Goal: Communication & Community: Answer question/provide support

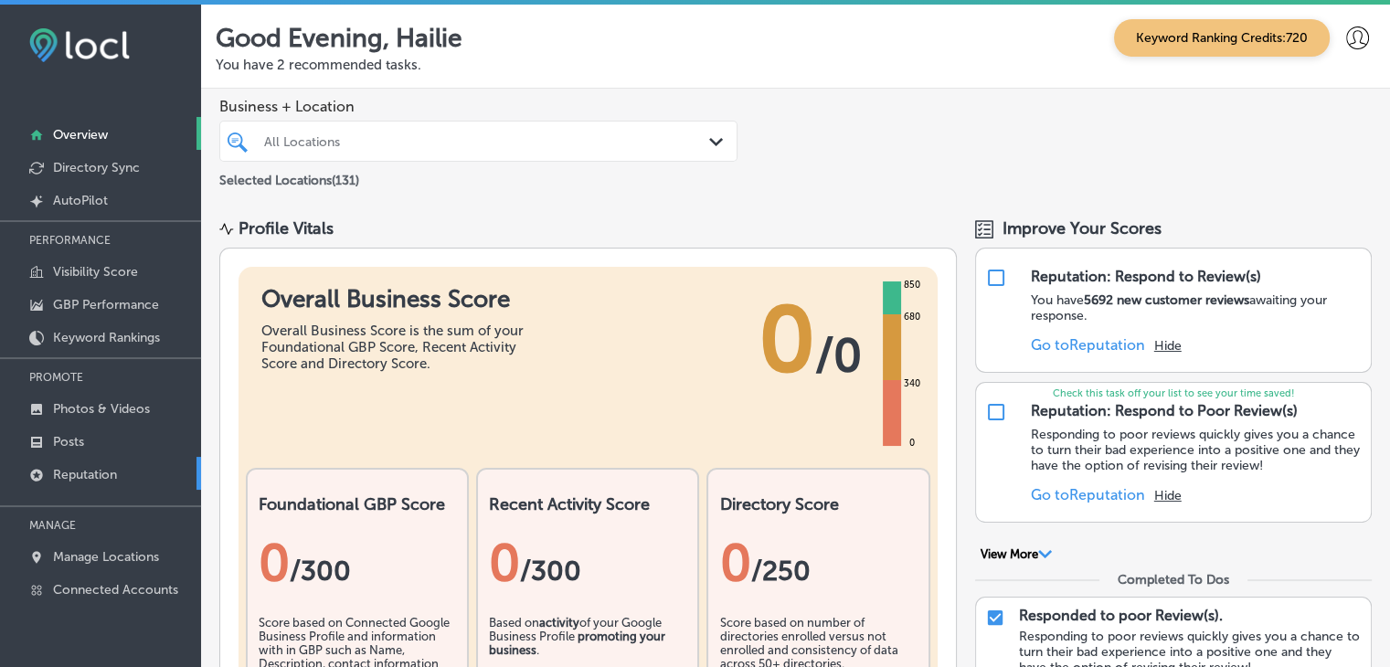
click at [114, 464] on link "Reputation" at bounding box center [100, 473] width 201 height 33
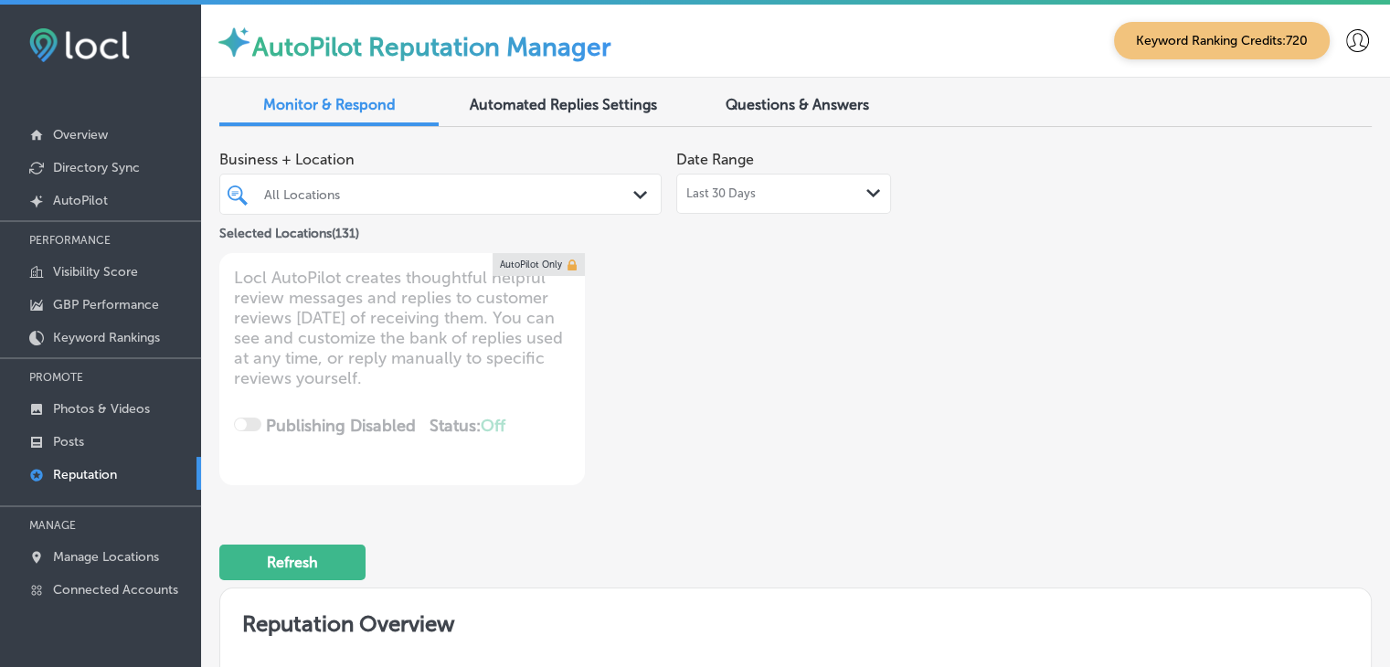
click at [691, 200] on span "Last 30 Days" at bounding box center [720, 193] width 69 height 15
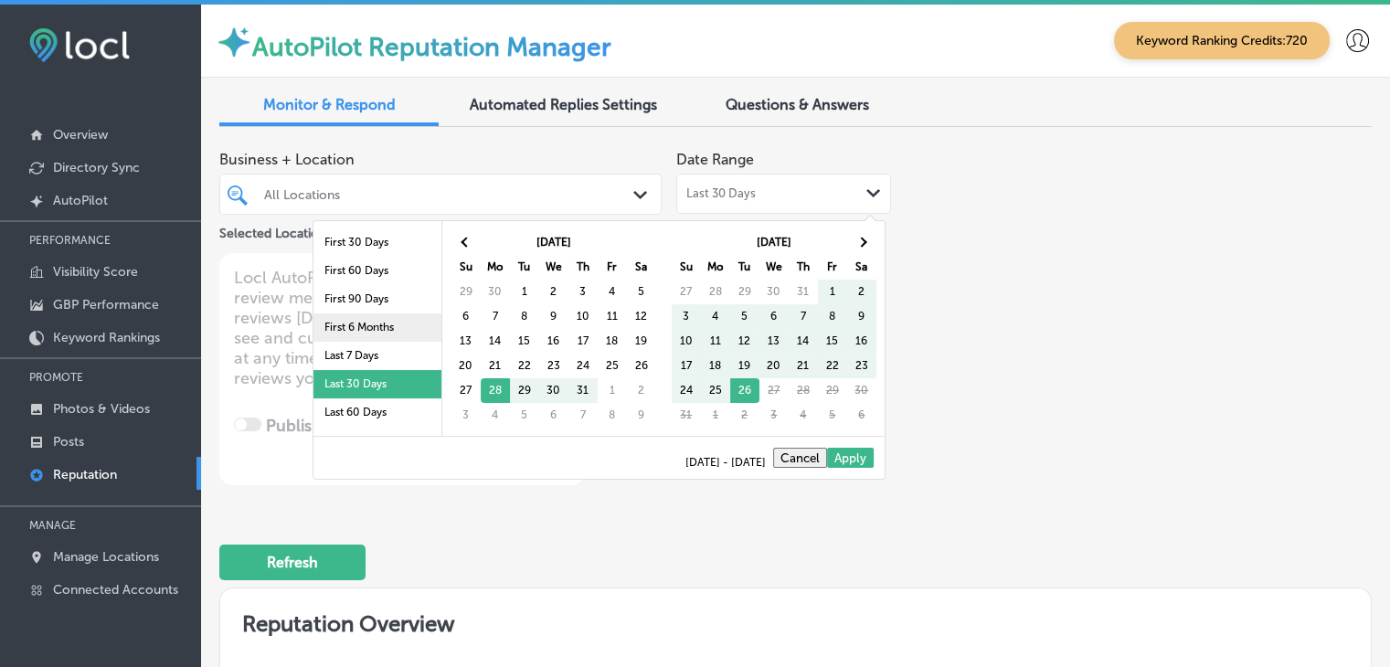
click at [386, 337] on li "First 6 Months" at bounding box center [377, 327] width 128 height 28
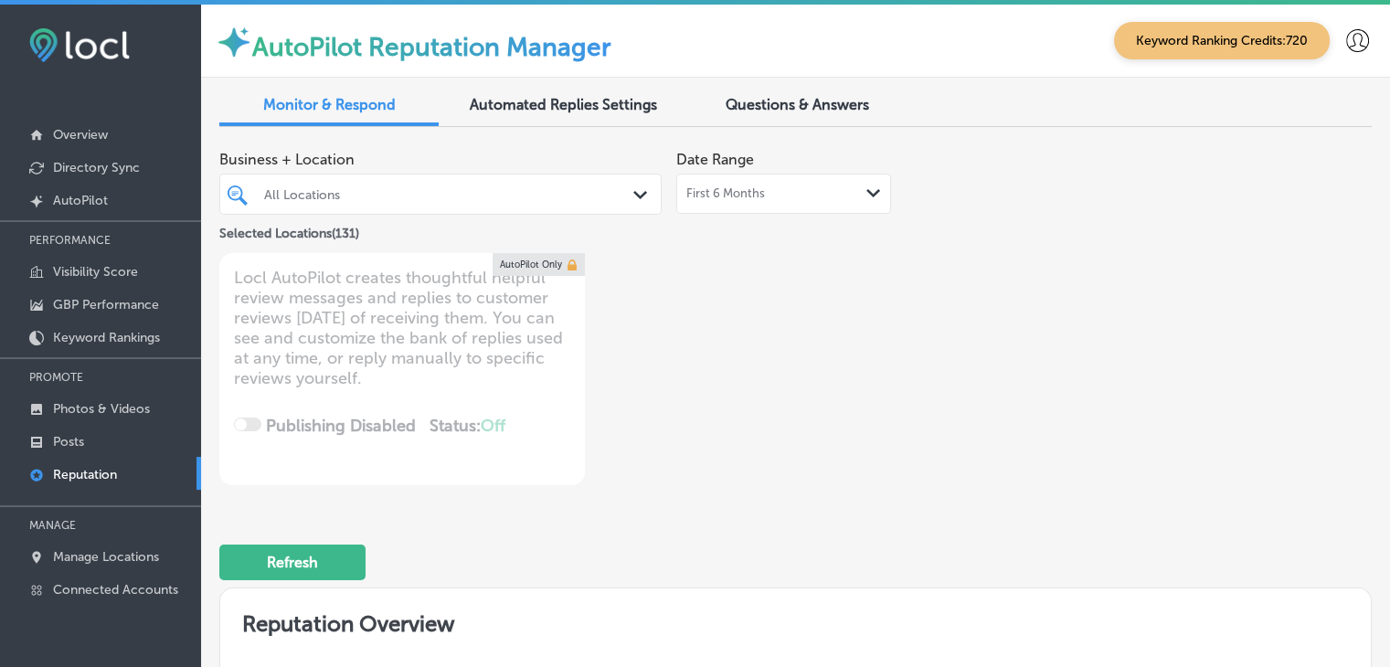
click at [761, 203] on div "First 6 Months Path Created with Sketch." at bounding box center [783, 194] width 215 height 40
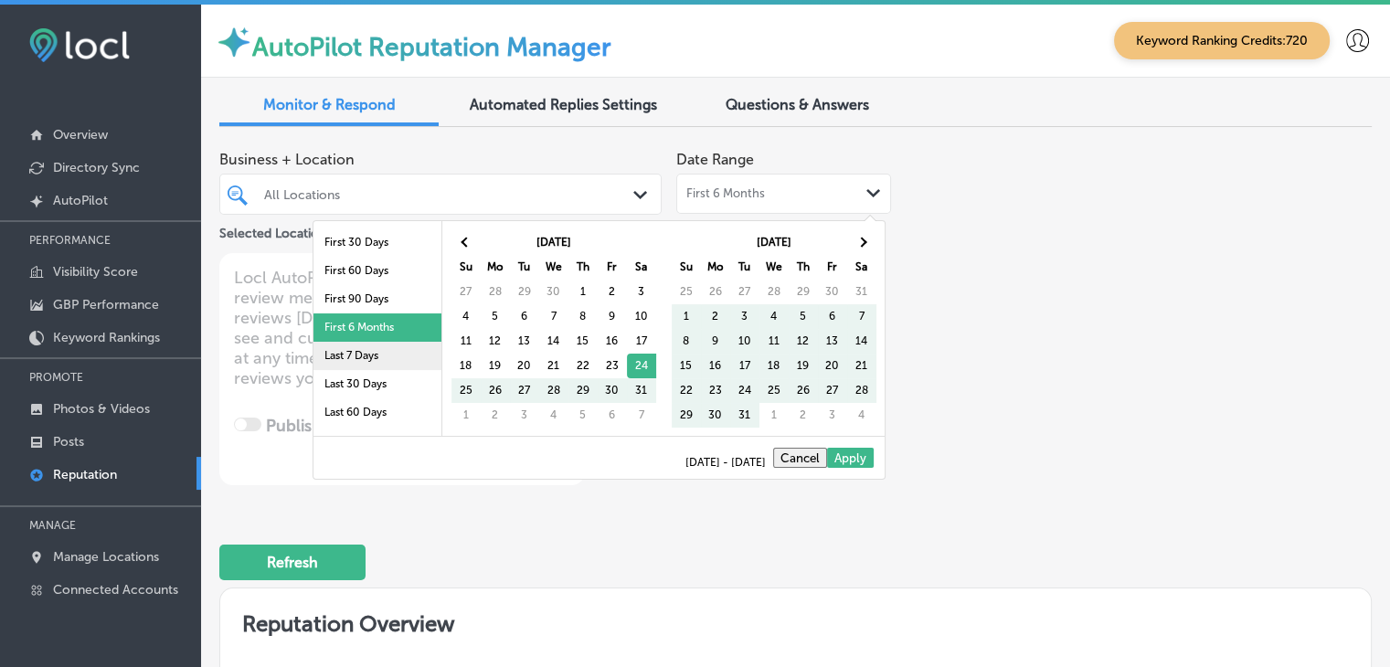
click at [356, 357] on li "Last 7 Days" at bounding box center [377, 356] width 128 height 28
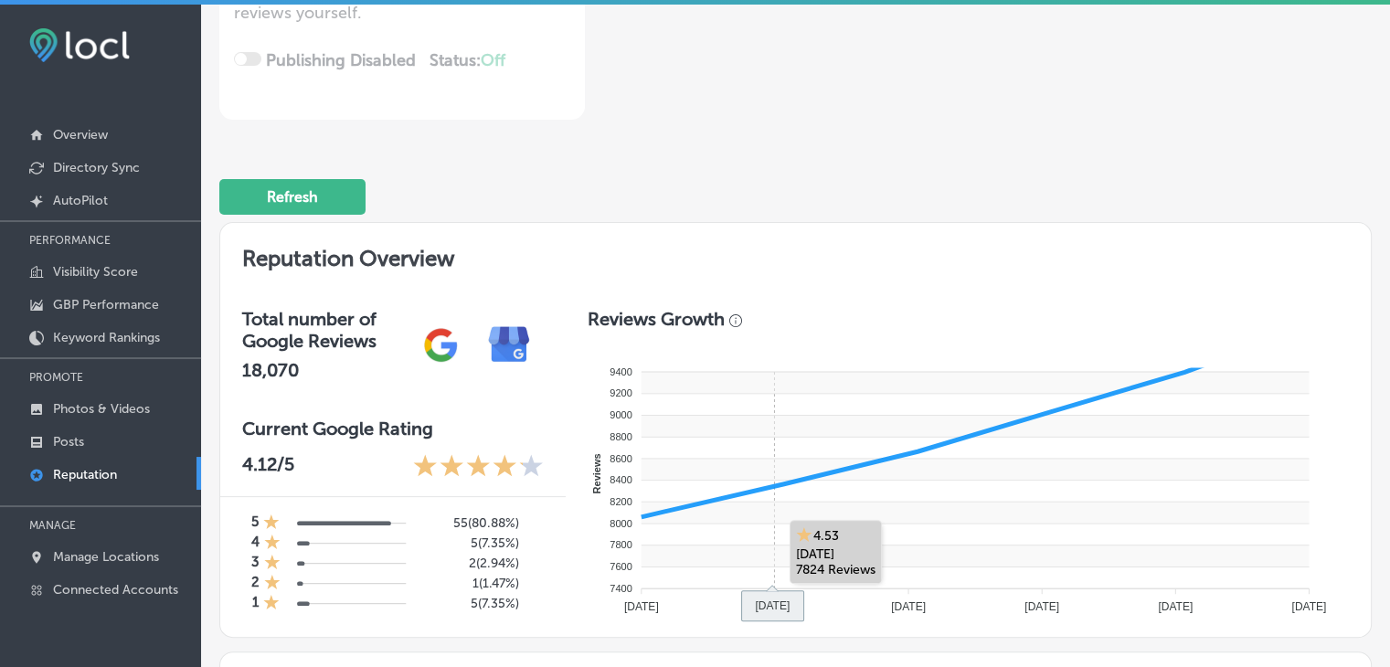
scroll to position [731, 0]
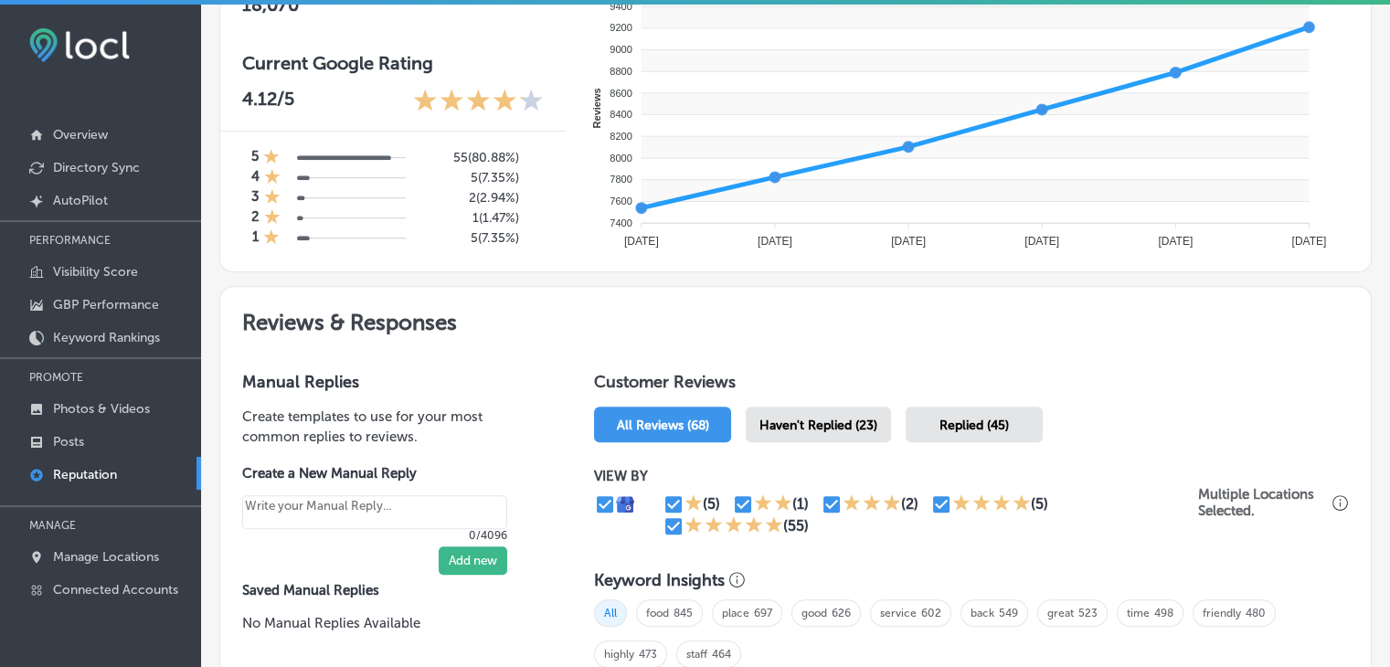
click at [811, 411] on div "Haven't Replied (23)" at bounding box center [817, 425] width 145 height 36
type textarea "x"
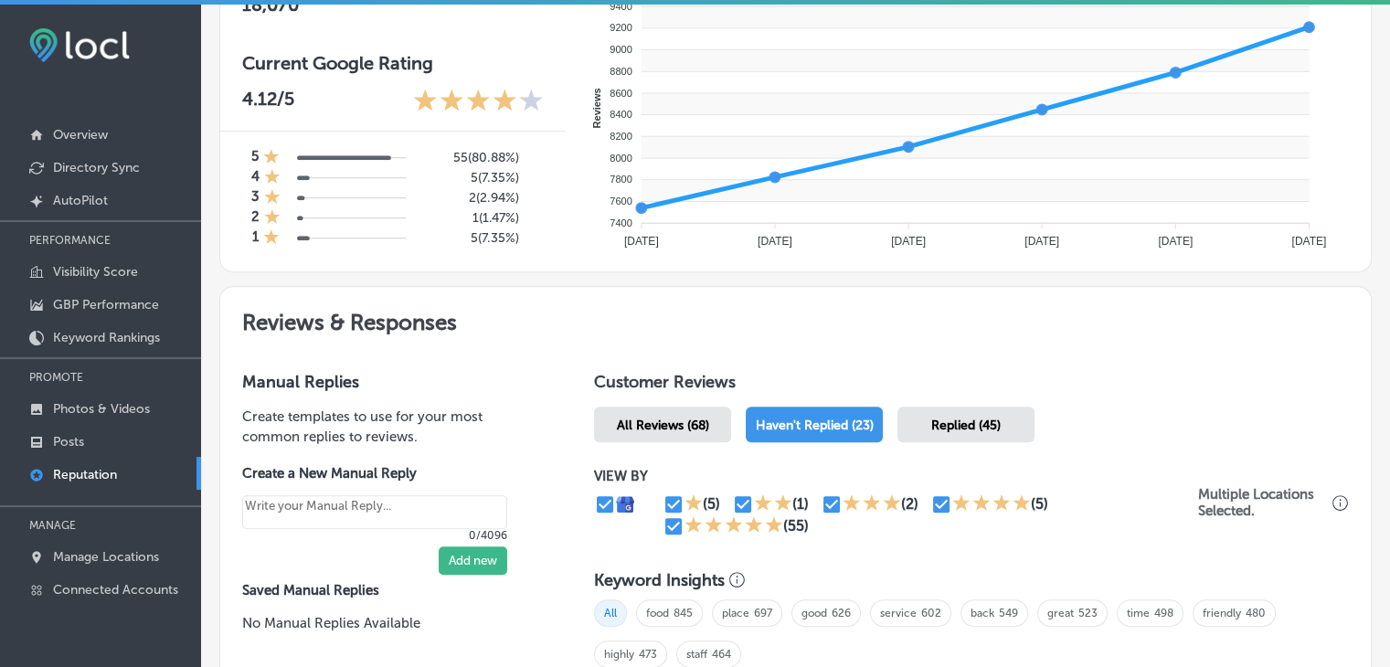
click at [669, 534] on input "checkbox" at bounding box center [673, 526] width 22 height 22
checkbox input "false"
type textarea "x"
click at [936, 493] on input "checkbox" at bounding box center [941, 504] width 22 height 22
checkbox input "false"
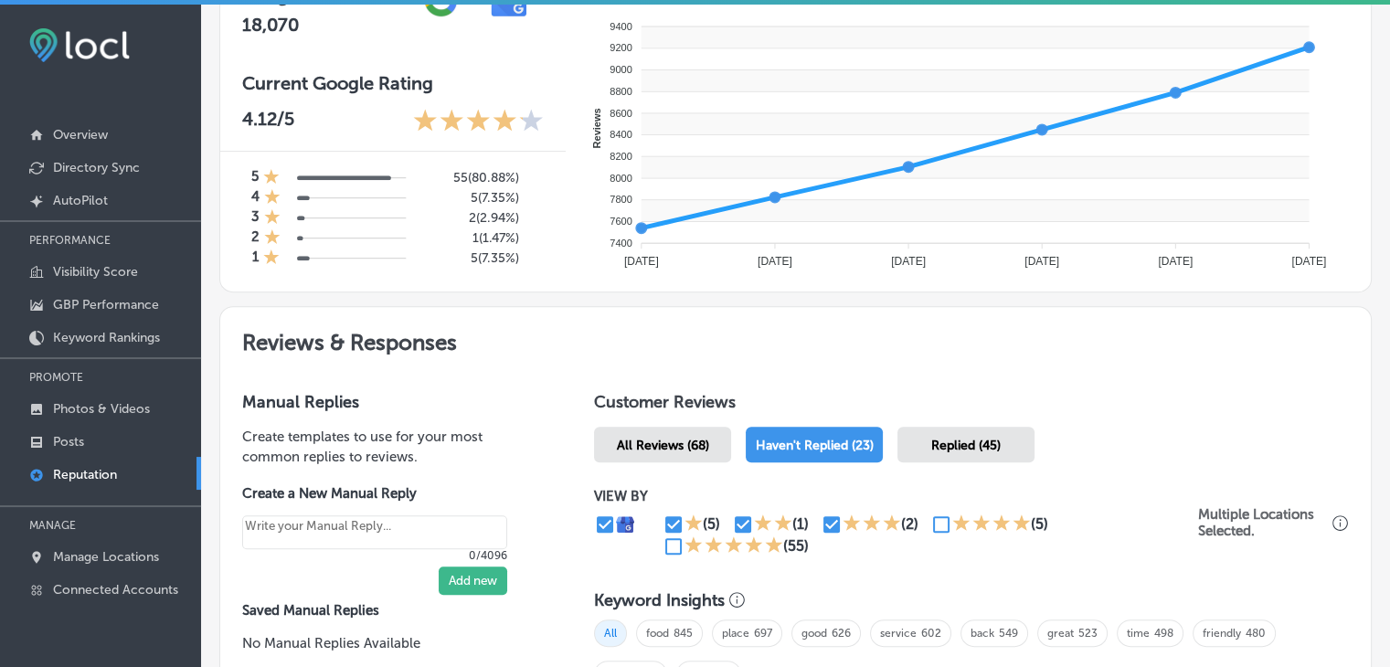
type textarea "x"
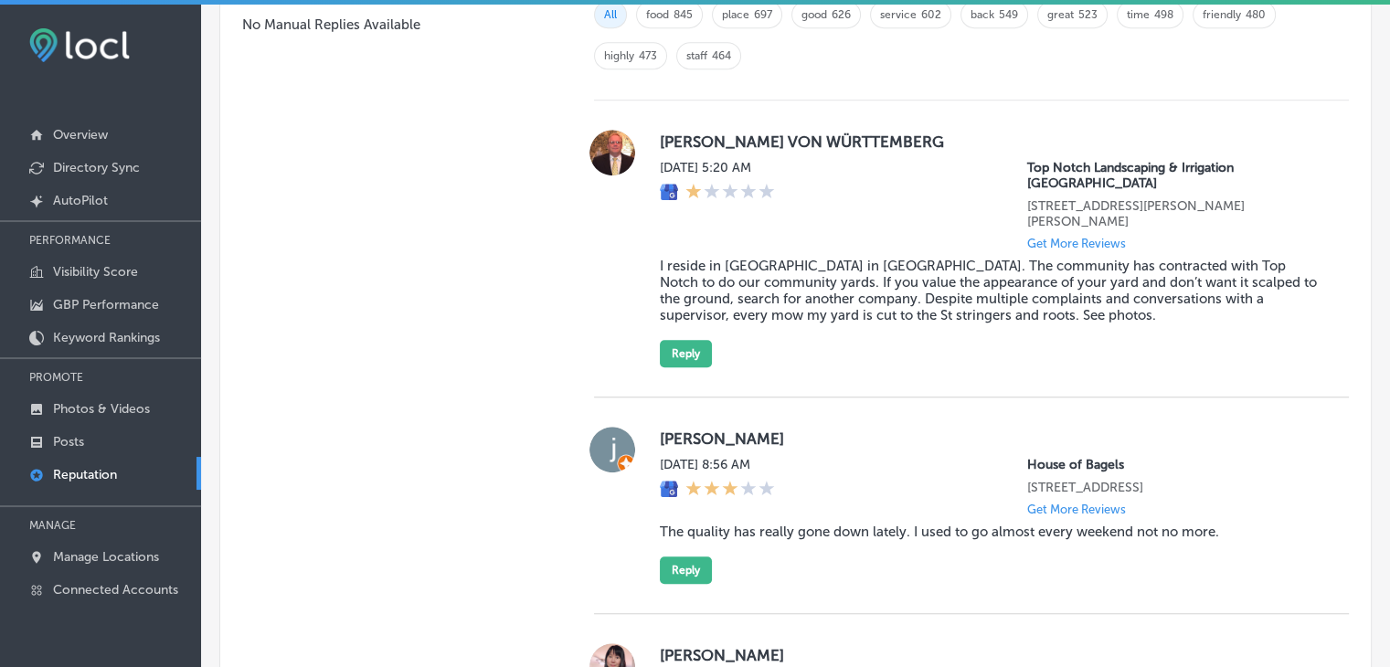
scroll to position [1099, 0]
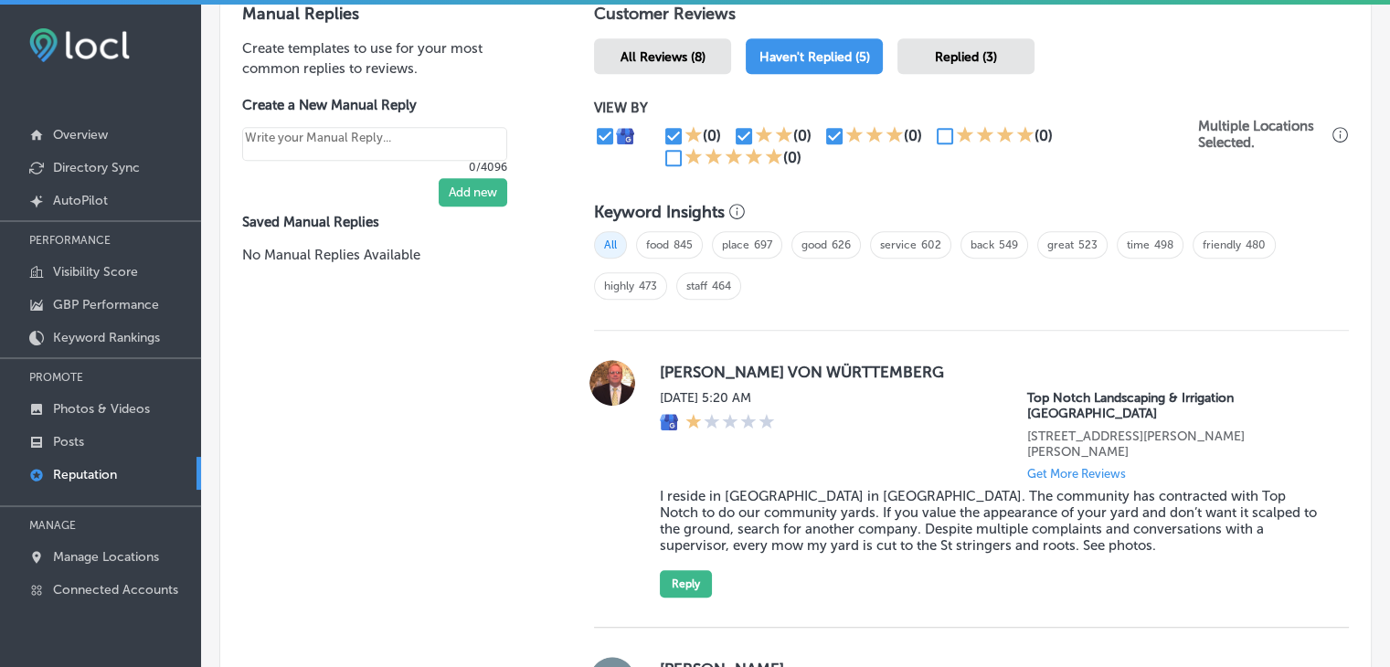
click at [956, 129] on icon at bounding box center [965, 134] width 18 height 18
click at [943, 136] on input "checkbox" at bounding box center [945, 136] width 22 height 22
checkbox input "true"
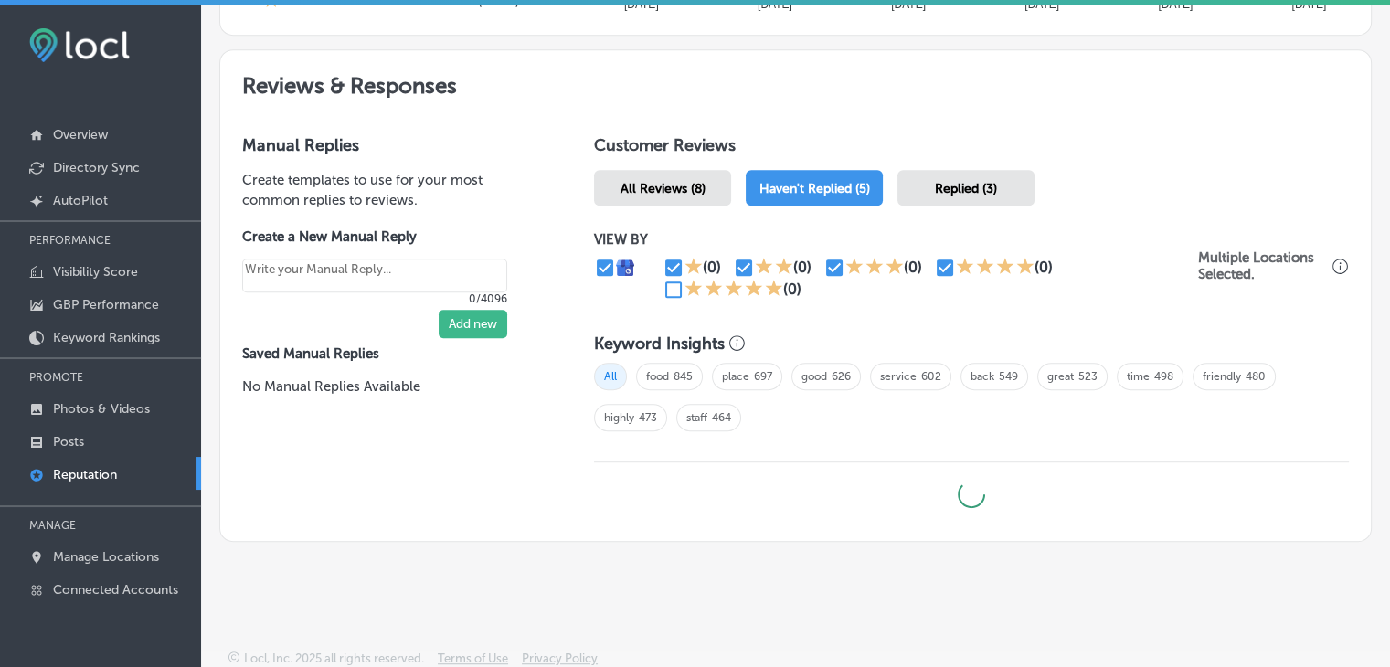
type textarea "x"
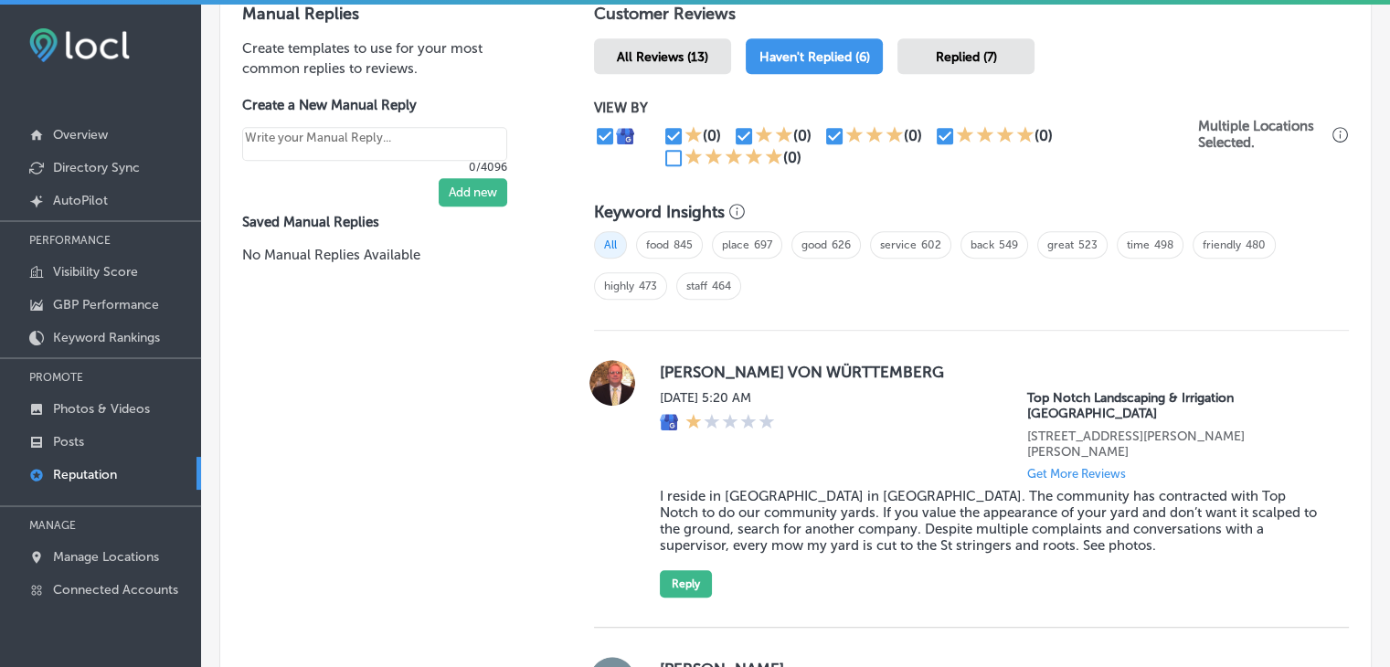
drag, startPoint x: 665, startPoint y: 282, endPoint x: 665, endPoint y: 272, distance: 10.0
click at [665, 283] on div "All food 845 place 697 good 626 service 602 back 549 great 523 time 498 friendl…" at bounding box center [971, 272] width 755 height 100
click at [675, 154] on input "checkbox" at bounding box center [673, 158] width 22 height 22
checkbox input "true"
type textarea "x"
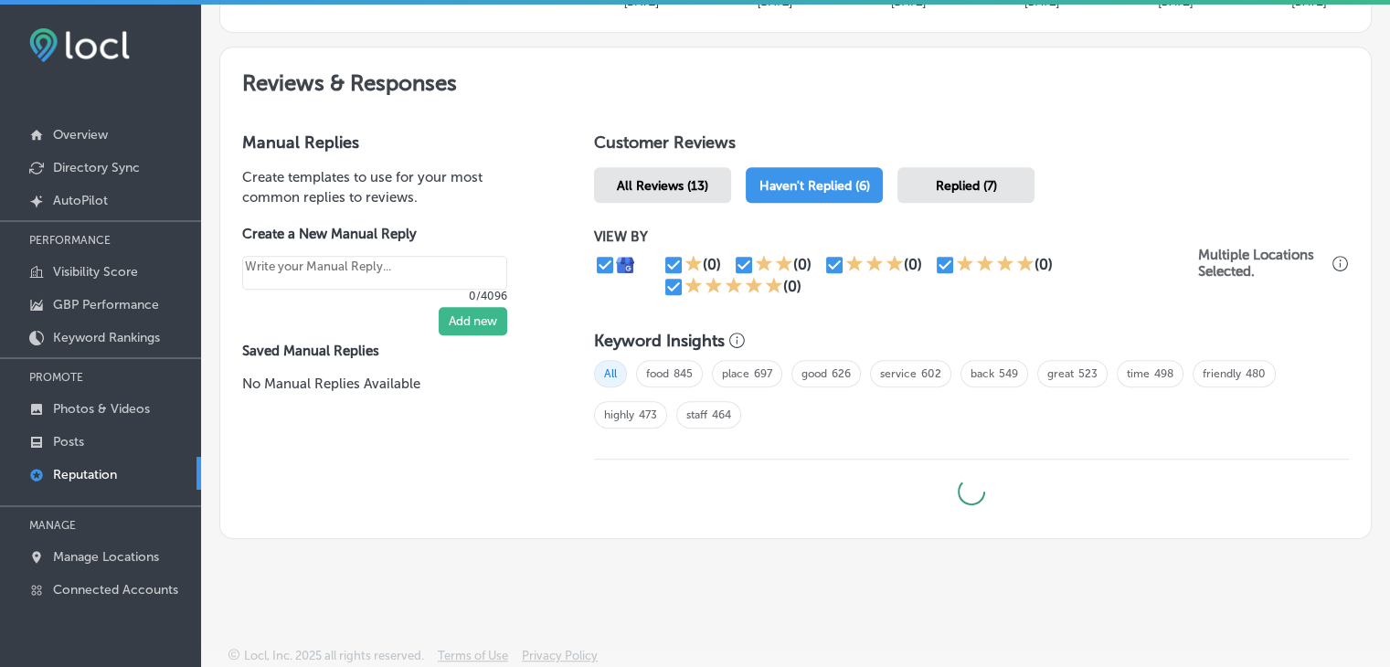
scroll to position [967, 0]
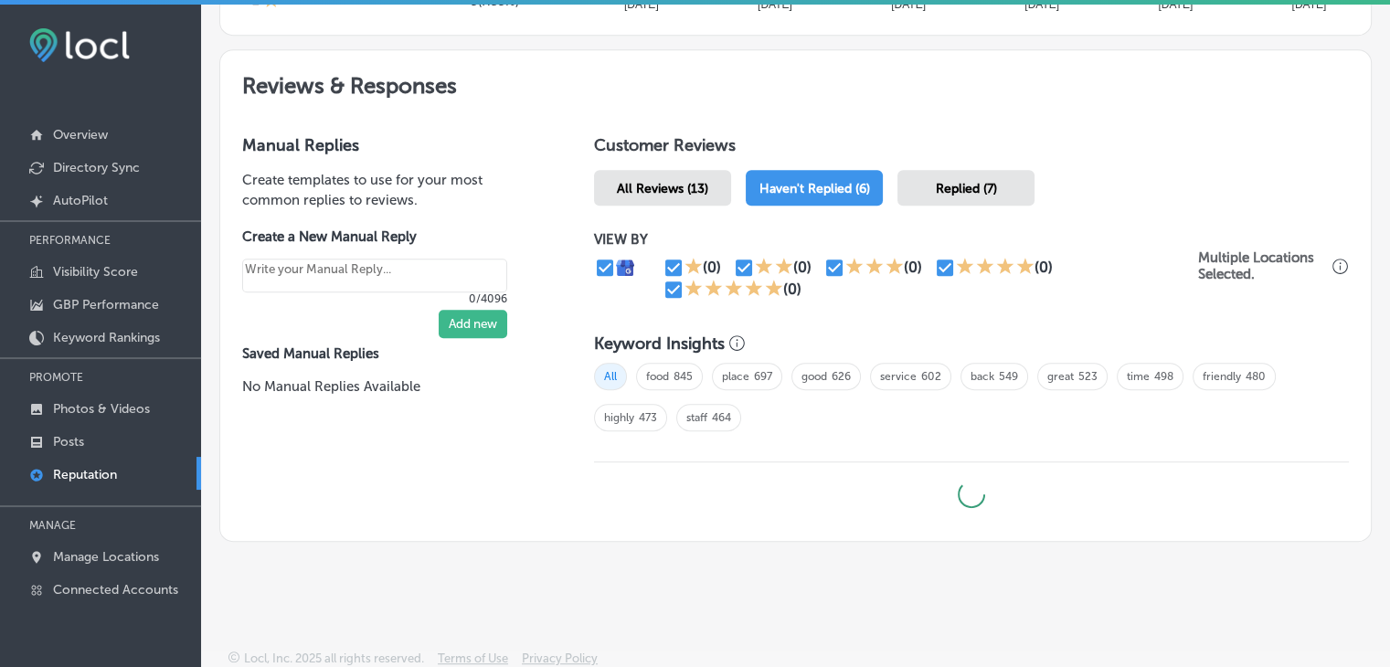
click at [662, 257] on input "checkbox" at bounding box center [673, 268] width 22 height 22
checkbox input "false"
type textarea "x"
click at [745, 269] on input "checkbox" at bounding box center [744, 268] width 22 height 22
checkbox input "false"
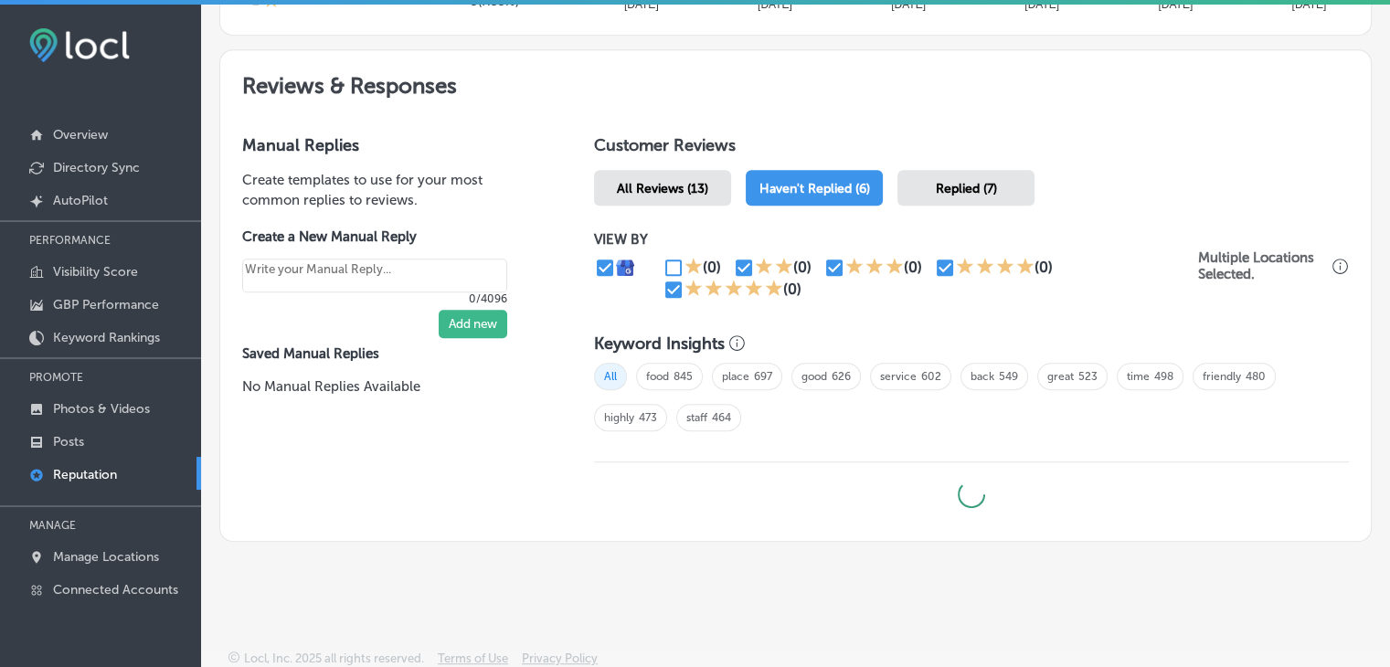
type textarea "x"
click at [826, 270] on input "checkbox" at bounding box center [834, 268] width 22 height 22
checkbox input "false"
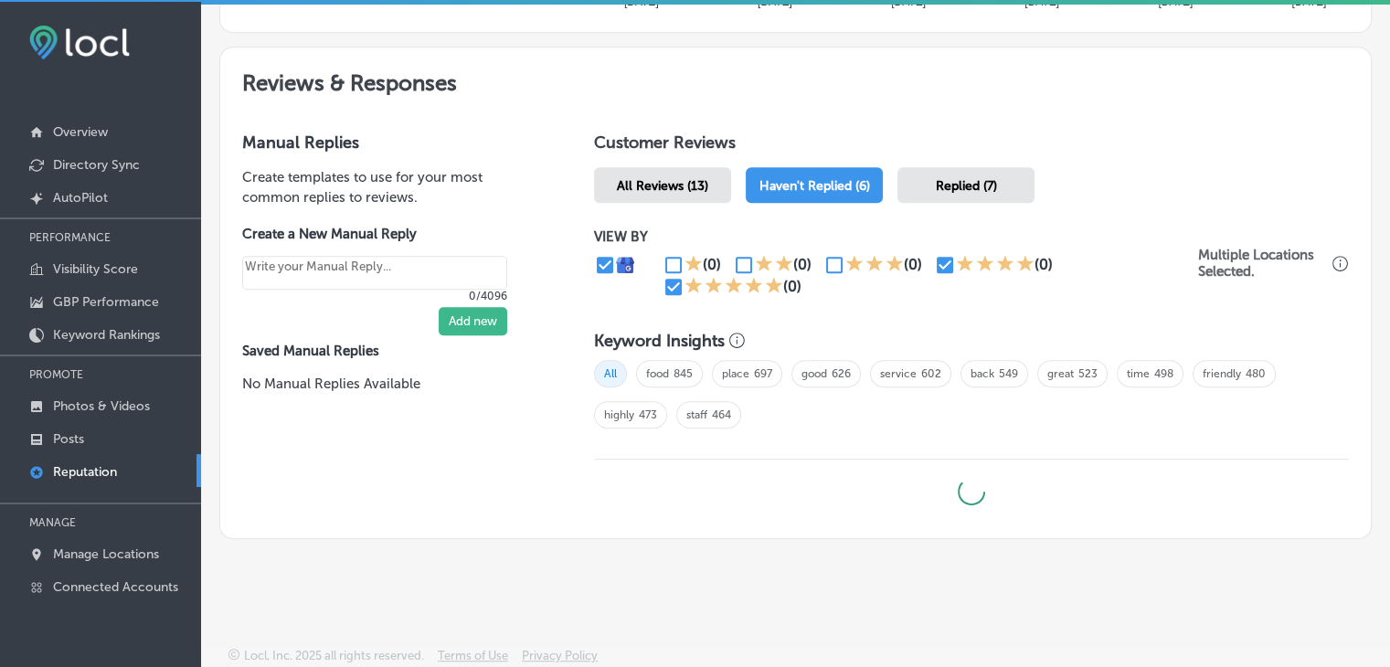
scroll to position [4, 0]
type textarea "x"
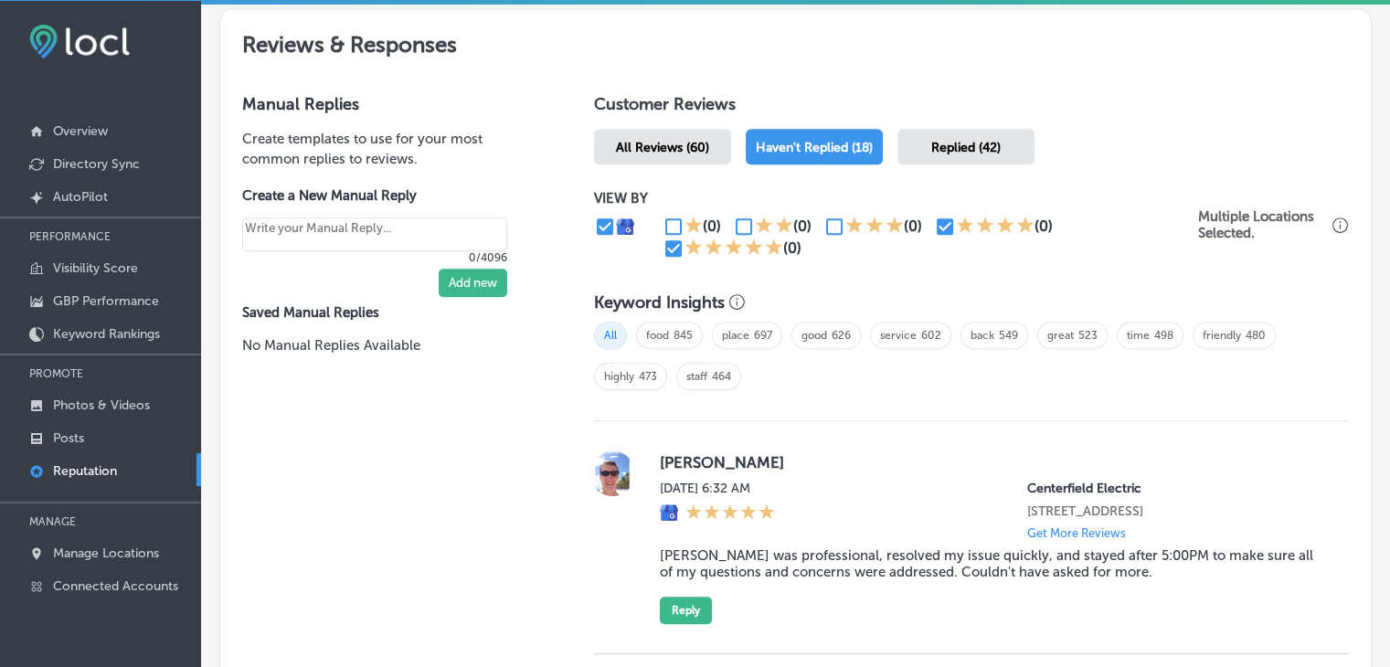
scroll to position [1242, 0]
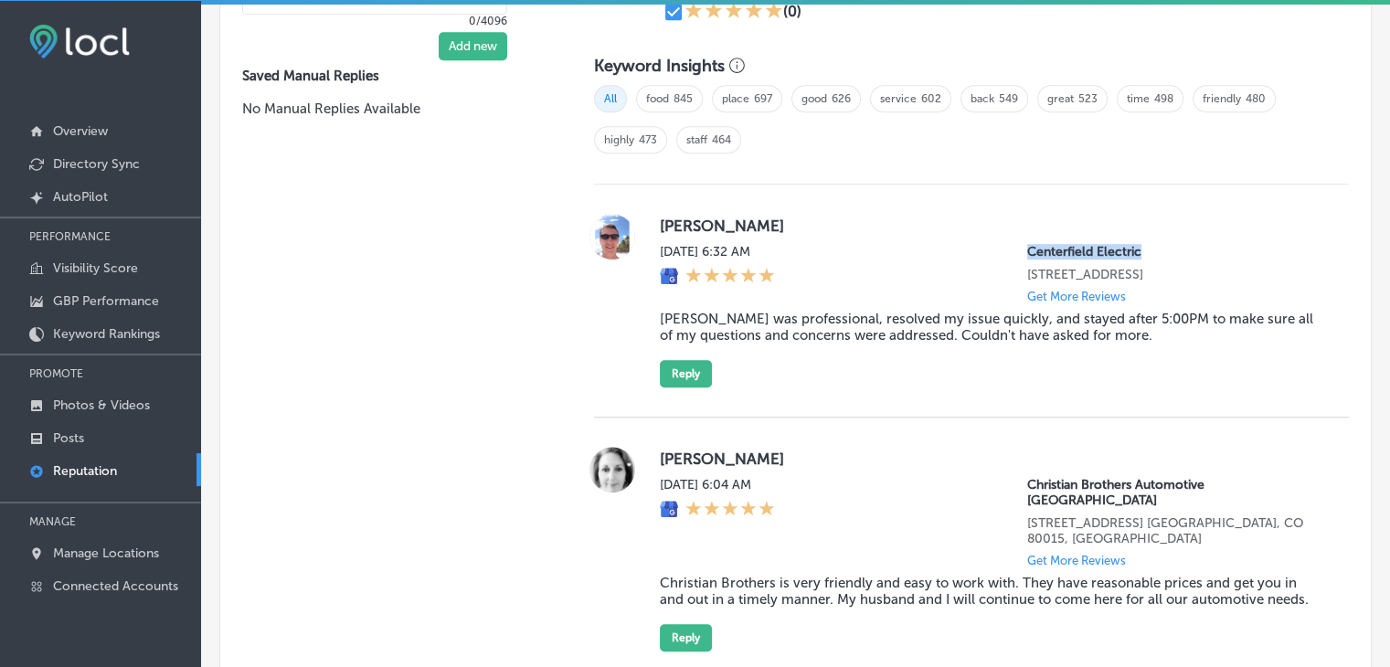
drag, startPoint x: 1009, startPoint y: 249, endPoint x: 1147, endPoint y: 248, distance: 138.0
click at [1147, 248] on div "[DATE] 6:32 AM Centerfield Electric [STREET_ADDRESS] Get More Reviews" at bounding box center [990, 273] width 660 height 59
copy p "Centerfield Electric"
click at [803, 311] on blockquote "[PERSON_NAME] was professional, resolved my issue quickly, and stayed after 5:0…" at bounding box center [990, 327] width 660 height 33
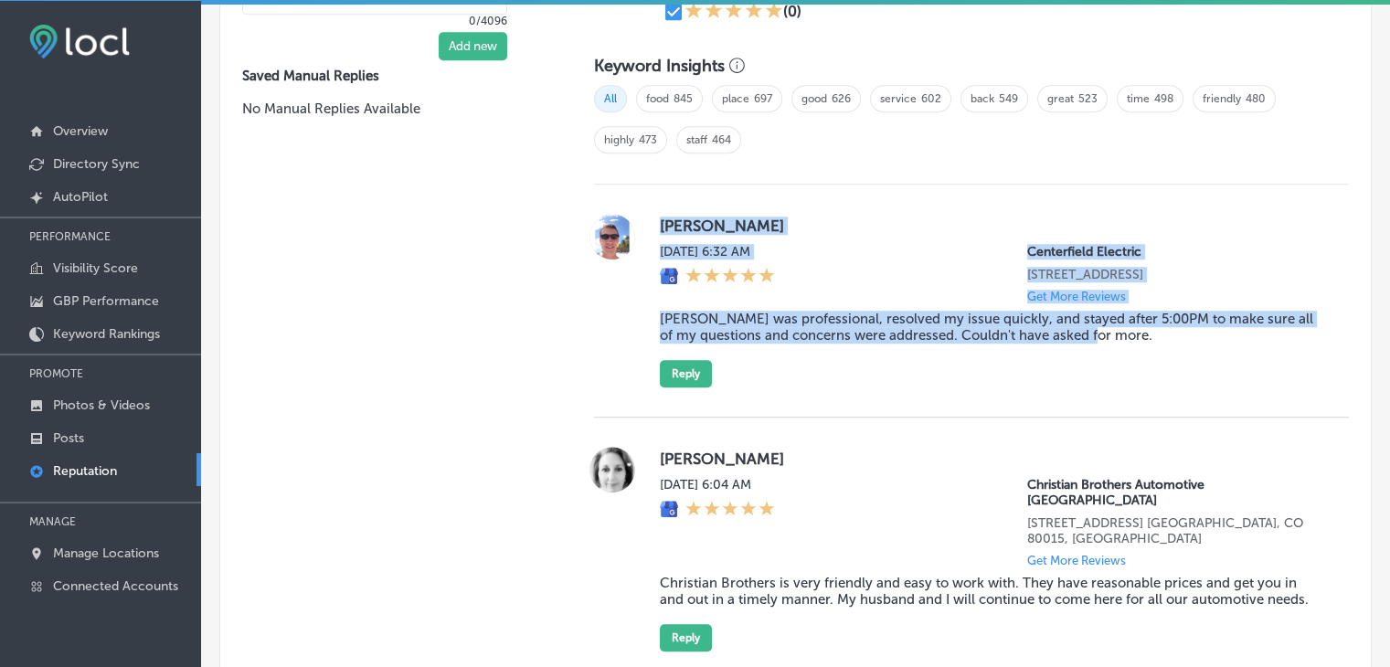
drag, startPoint x: 658, startPoint y: 226, endPoint x: 1147, endPoint y: 347, distance: 504.5
click at [1147, 347] on div "[PERSON_NAME][DATE] 6:32 AM Centerfield Electric [STREET_ADDRESS] Get More Revi…" at bounding box center [990, 301] width 660 height 174
copy div "[PERSON_NAME][DATE] 6:32 AM Centerfield Electric [STREET_ADDRESS] Get More Revi…"
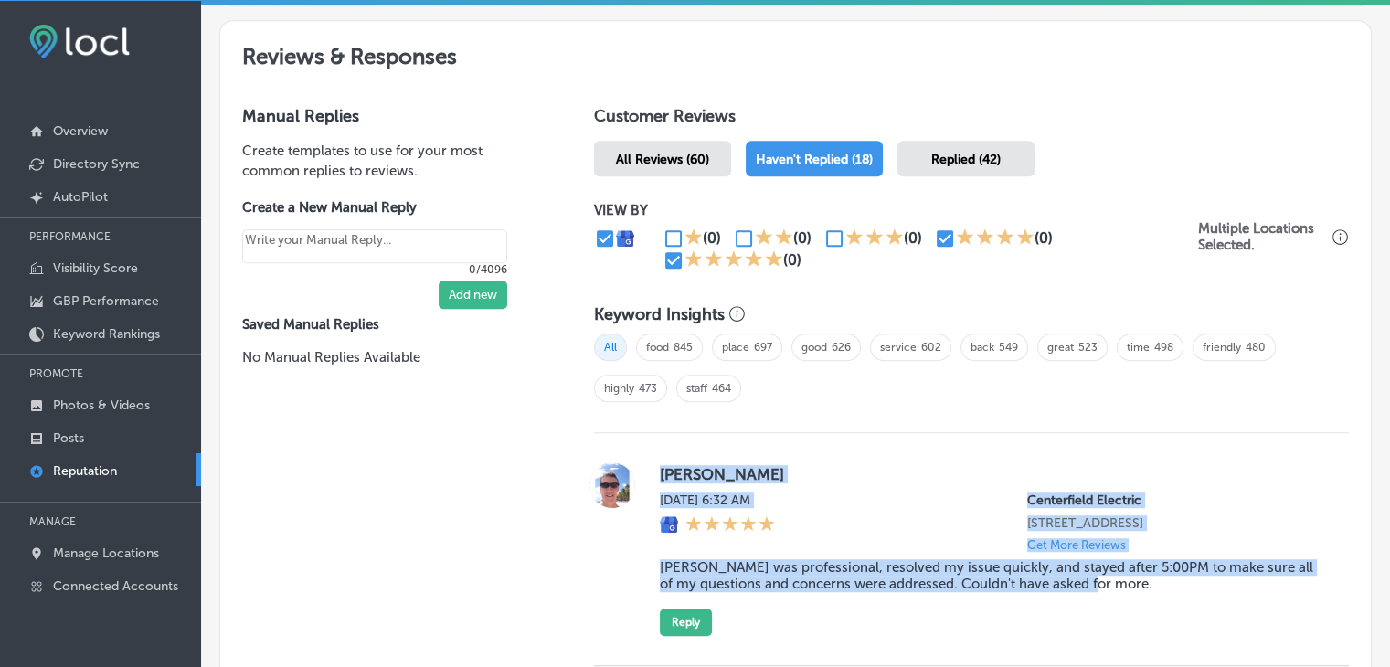
scroll to position [1359, 0]
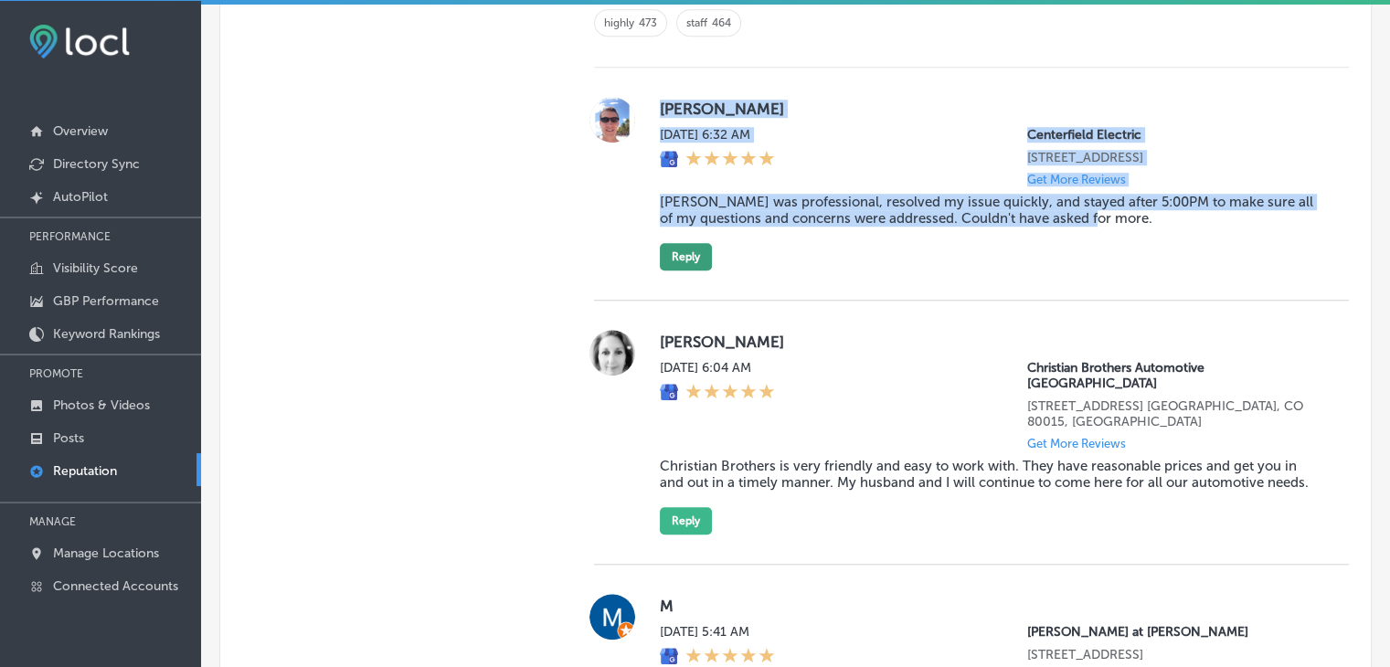
click at [670, 250] on button "Reply" at bounding box center [686, 256] width 52 height 27
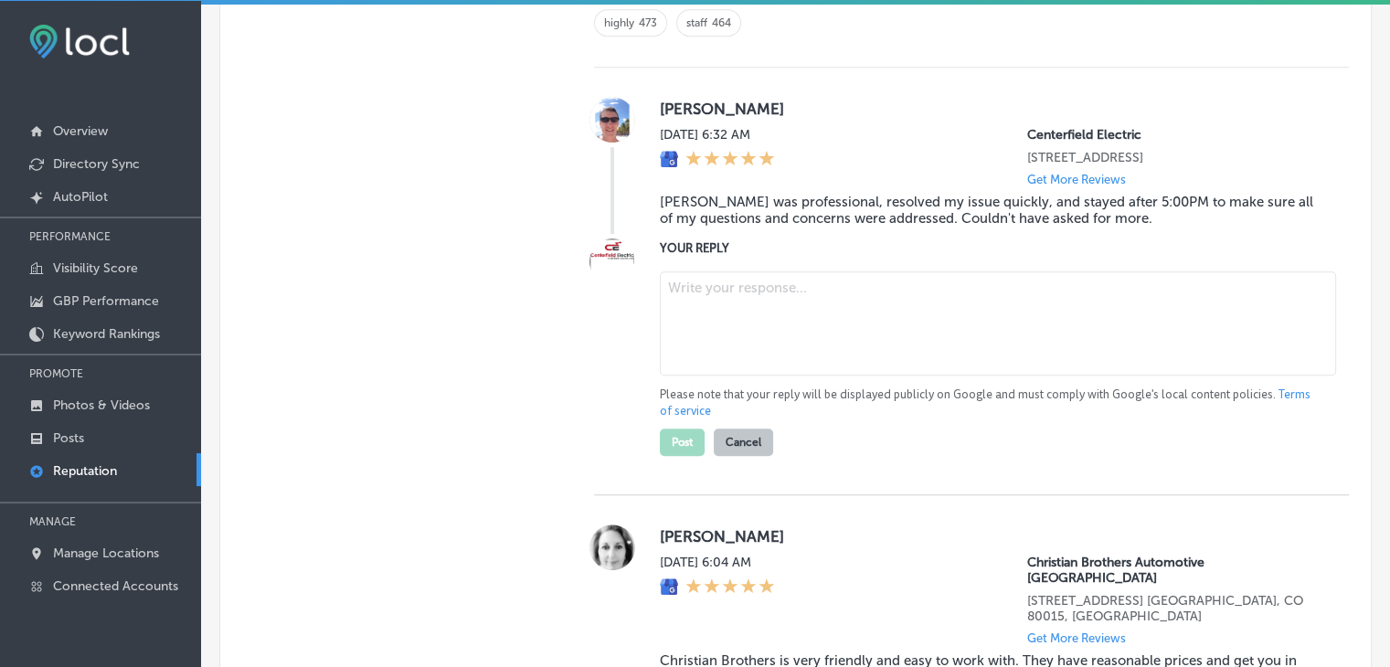
click at [702, 375] on div "Please note that your reply will be displayed publicly on Google and must compl…" at bounding box center [990, 360] width 660 height 192
click at [707, 333] on textarea at bounding box center [998, 323] width 676 height 104
paste textarea "Thank you, [PERSON_NAME], for sharing your experience! We're thrilled to hear t…"
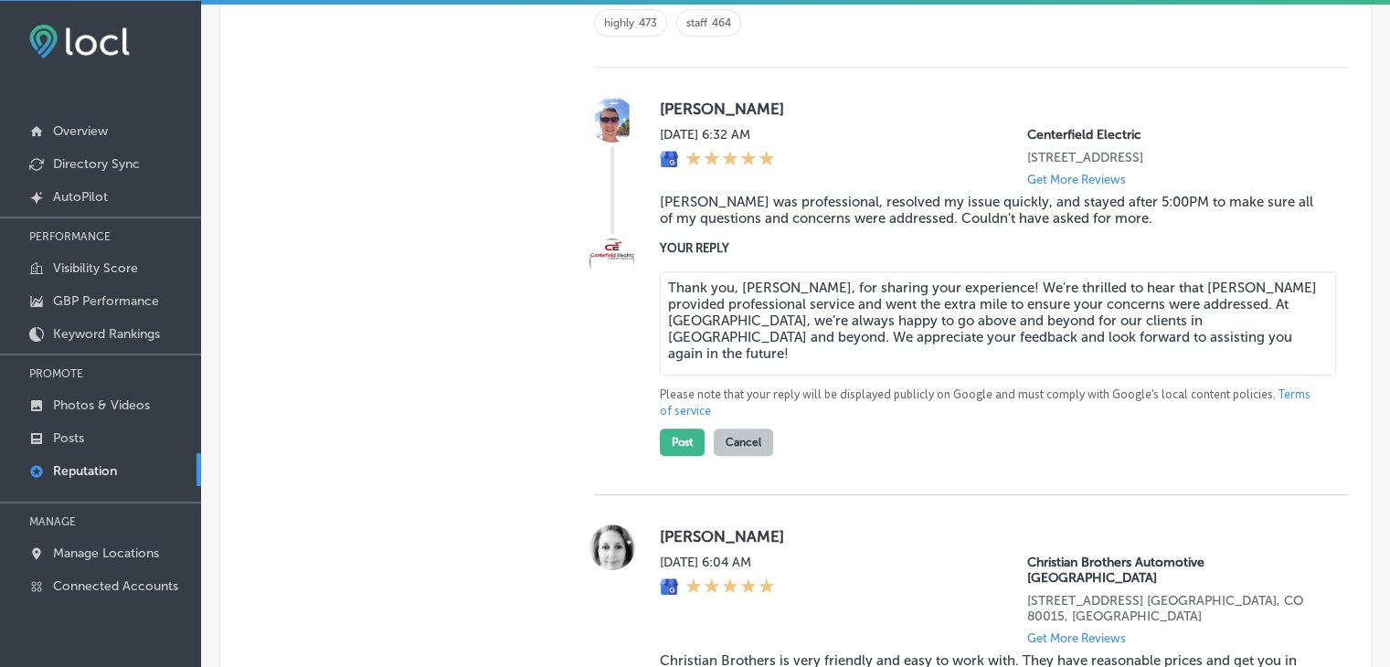
type textarea "Thank you, [PERSON_NAME], for sharing your experience! We're thrilled to hear t…"
type textarea "x"
type textarea "Thank you, [PERSON_NAME], for sharing your experience! We're thrilled to hear t…"
click at [695, 435] on button "Post" at bounding box center [682, 441] width 45 height 27
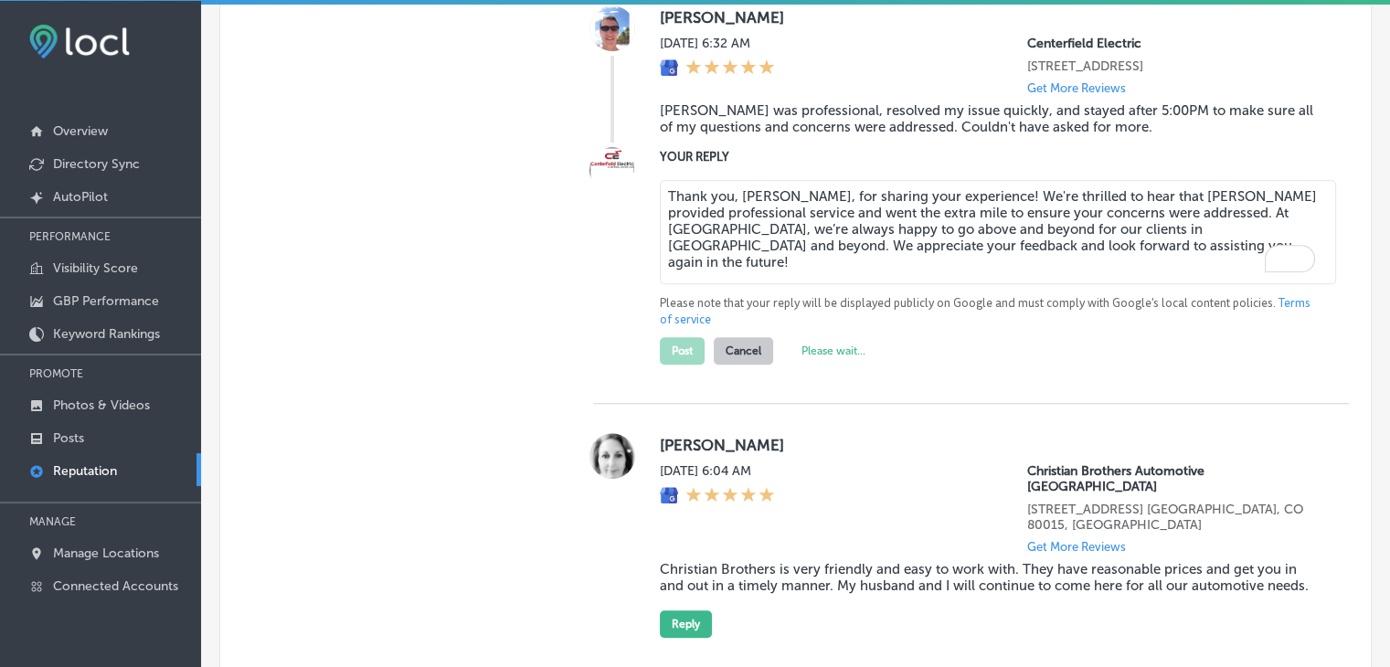
type textarea "x"
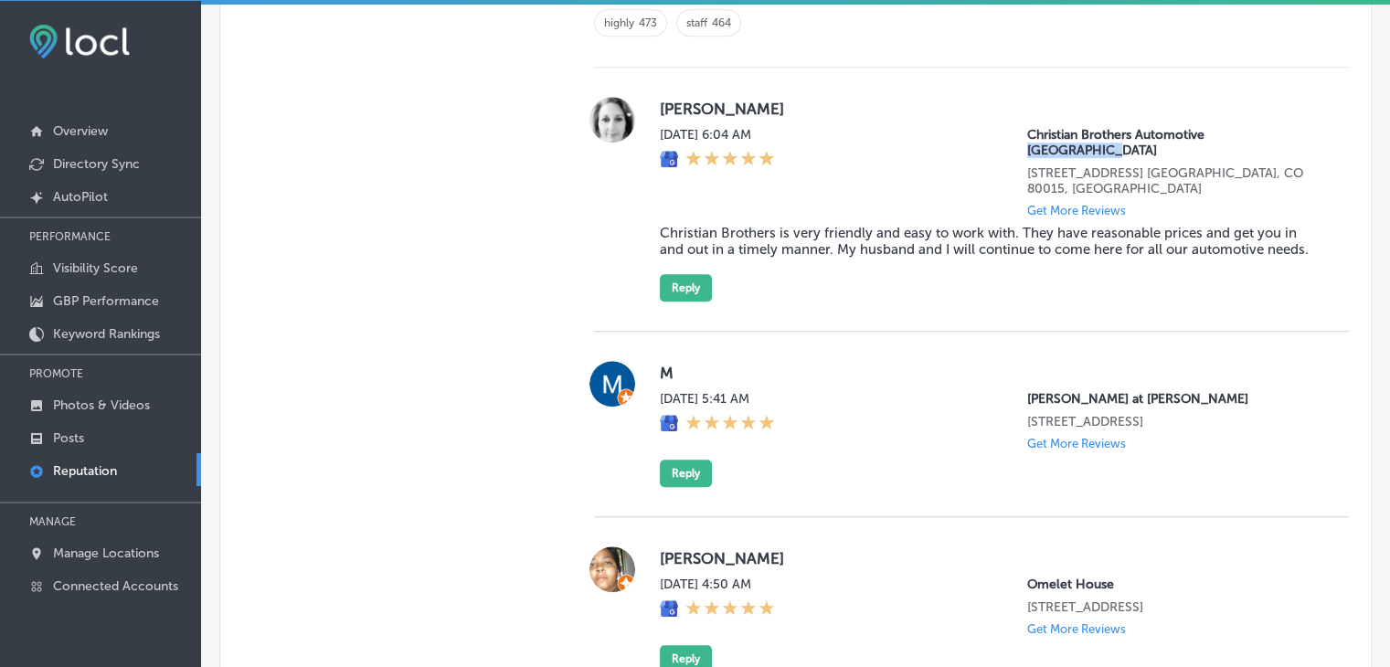
drag, startPoint x: 1294, startPoint y: 129, endPoint x: 1198, endPoint y: 126, distance: 96.0
click at [1198, 127] on p "Christian Brothers Automotive [GEOGRAPHIC_DATA]" at bounding box center [1173, 142] width 292 height 31
copy p "[GEOGRAPHIC_DATA]"
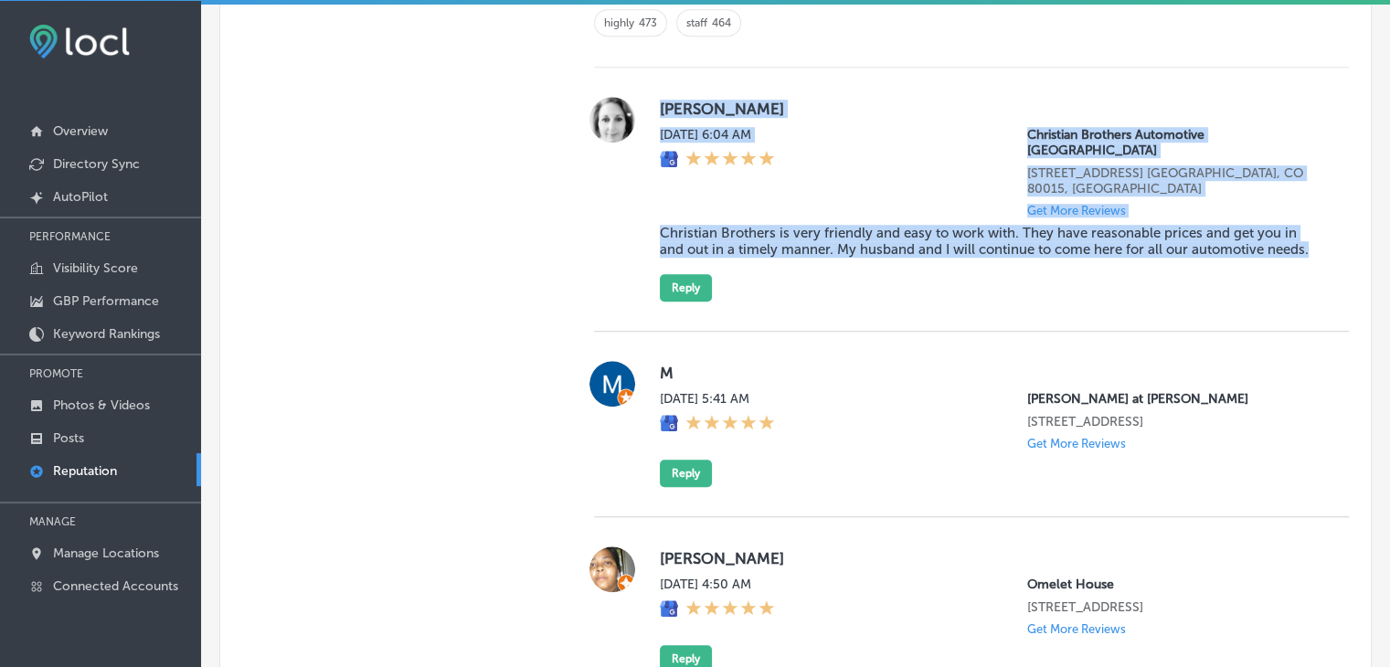
drag, startPoint x: 649, startPoint y: 103, endPoint x: 1308, endPoint y: 213, distance: 668.7
click at [1308, 213] on div "T [PERSON_NAME][DATE] 6:04 AM Christian Brothers Automotive [GEOGRAPHIC_DATA][S…" at bounding box center [971, 199] width 755 height 205
copy div "T [PERSON_NAME][DATE] 6:04 AM Christian Brothers Automotive [GEOGRAPHIC_DATA][S…"
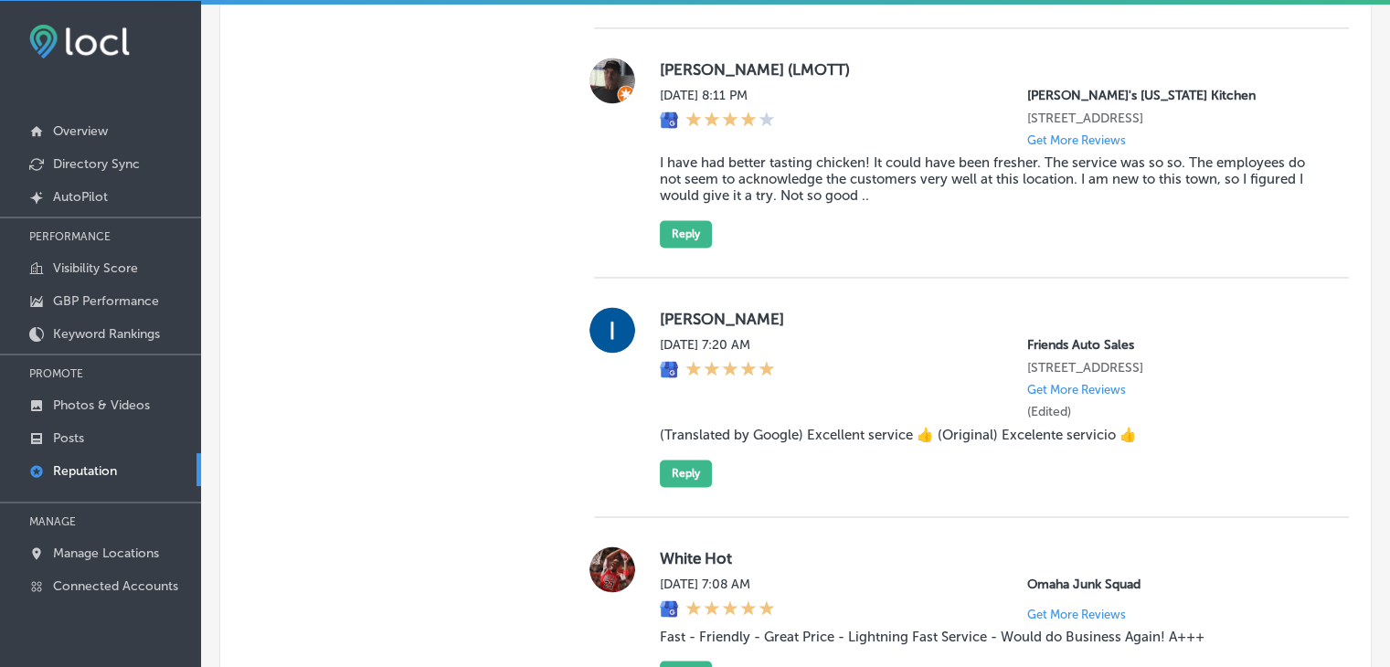
scroll to position [2820, 0]
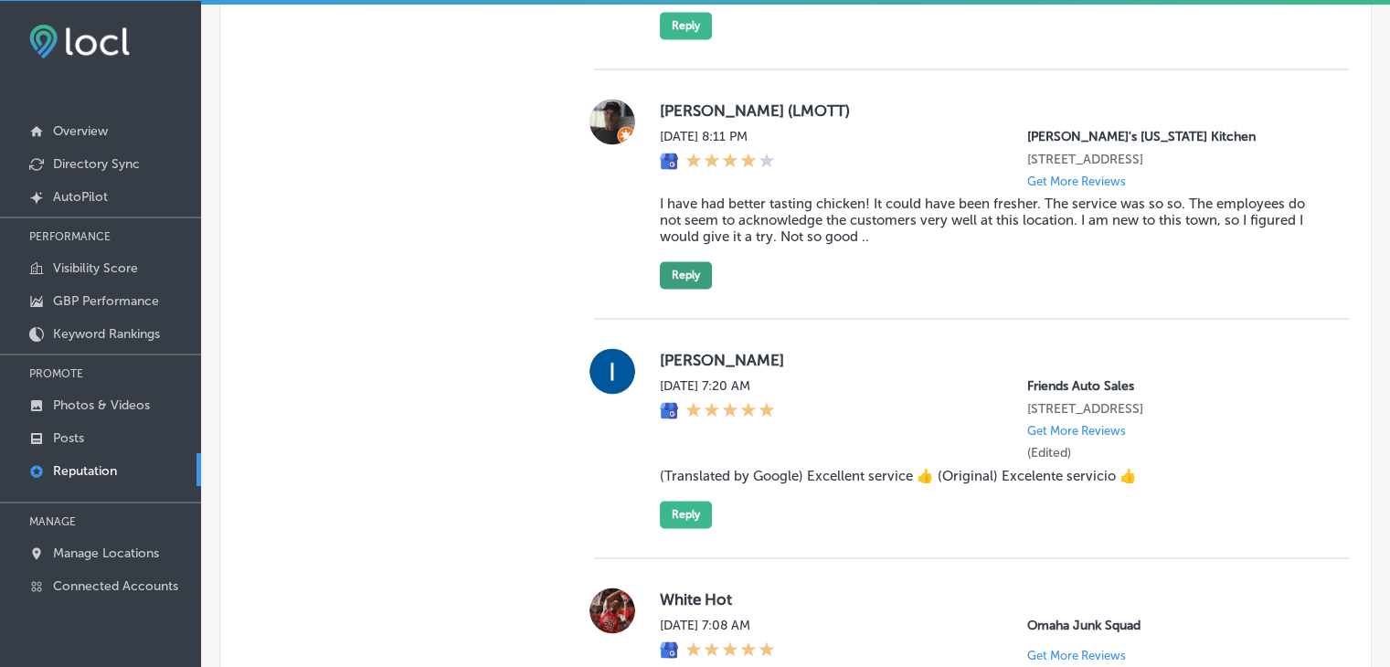
click at [699, 265] on button "Reply" at bounding box center [686, 274] width 52 height 27
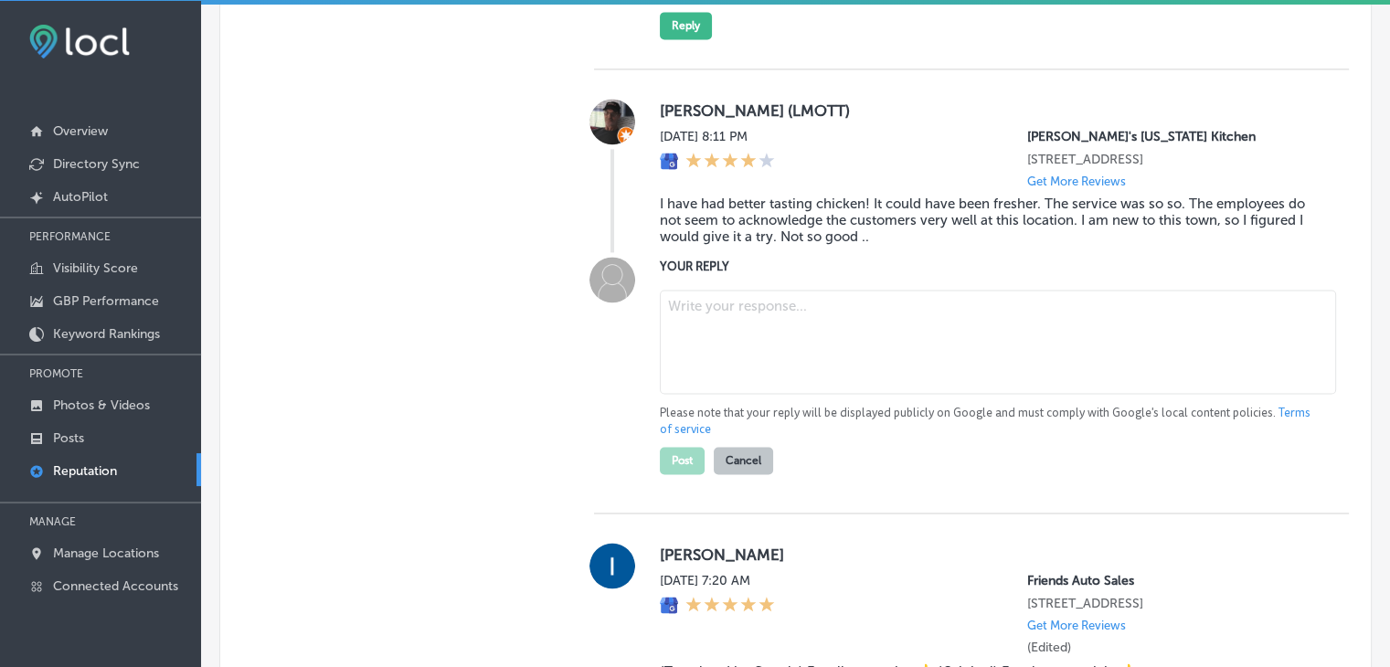
click at [755, 350] on textarea at bounding box center [998, 342] width 676 height 104
click at [767, 325] on textarea "To enrich screen reader interactions, please activate Accessibility in Grammarl…" at bounding box center [998, 342] width 676 height 104
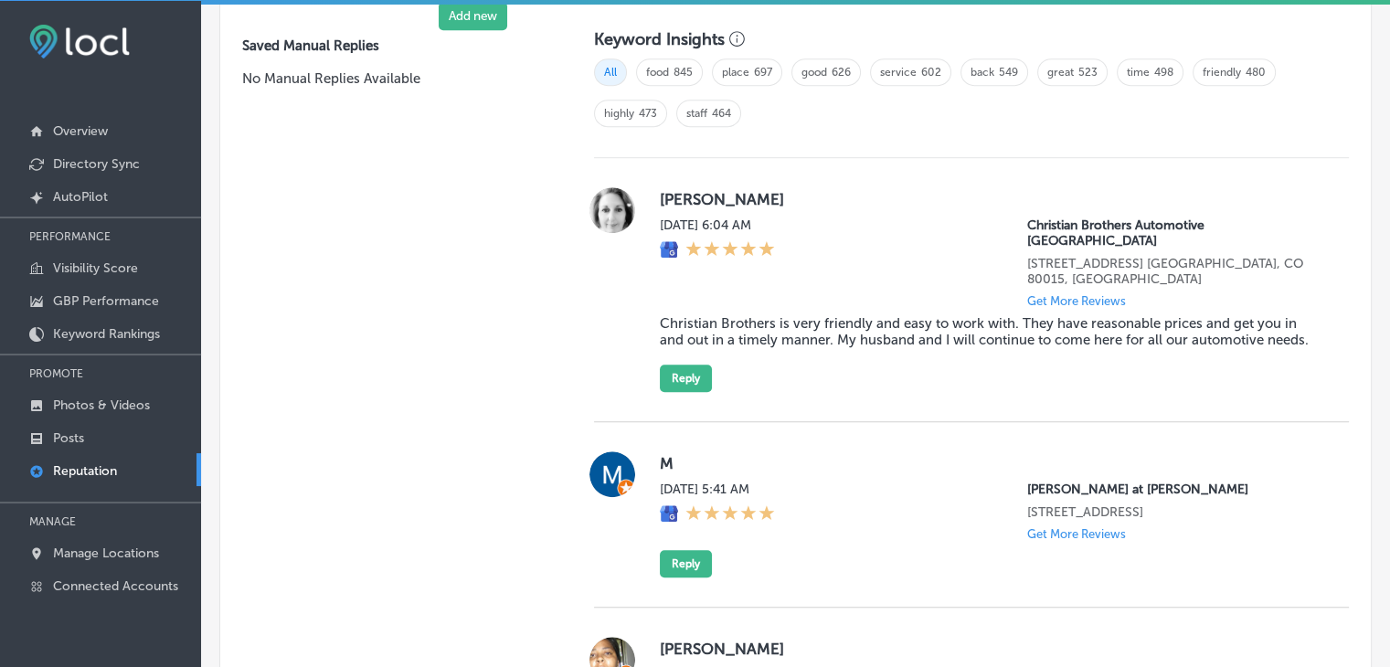
scroll to position [1267, 0]
click at [688, 359] on div "T [PERSON_NAME][DATE] 6:04 AM Christian Brothers Automotive [GEOGRAPHIC_DATA][S…" at bounding box center [971, 291] width 755 height 264
click at [691, 365] on button "Reply" at bounding box center [686, 378] width 52 height 27
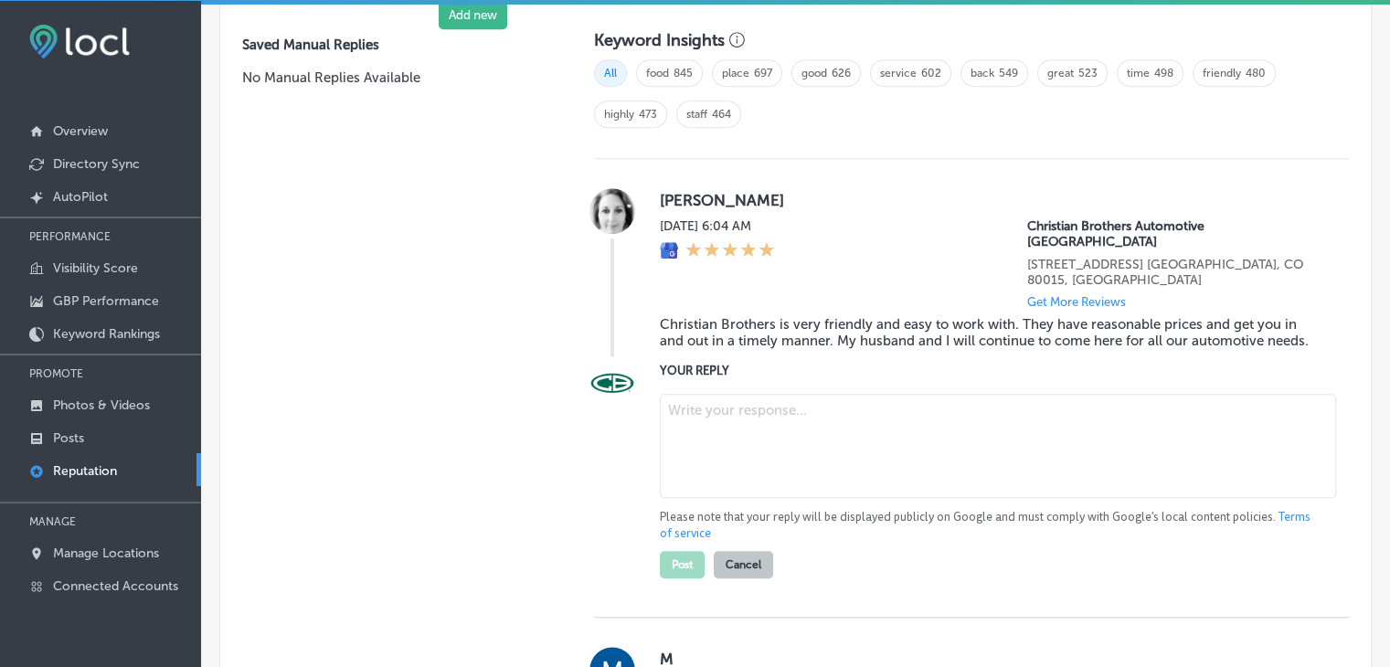
scroll to position [1265, 0]
click at [714, 436] on textarea at bounding box center [998, 448] width 676 height 104
paste textarea "Thank you for the wonderful review, [PERSON_NAME]! We’re so happy to hear that …"
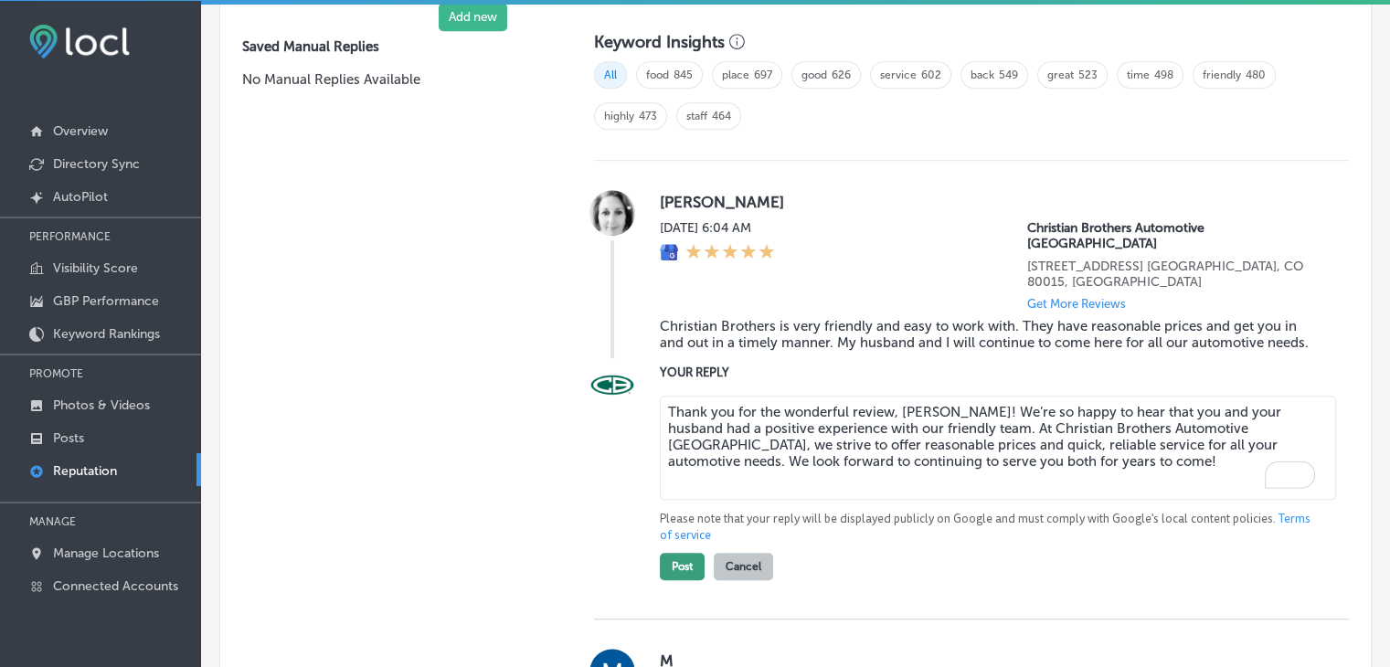
type textarea "Thank you for the wonderful review, [PERSON_NAME]! We’re so happy to hear that …"
click at [682, 553] on button "Post" at bounding box center [682, 566] width 45 height 27
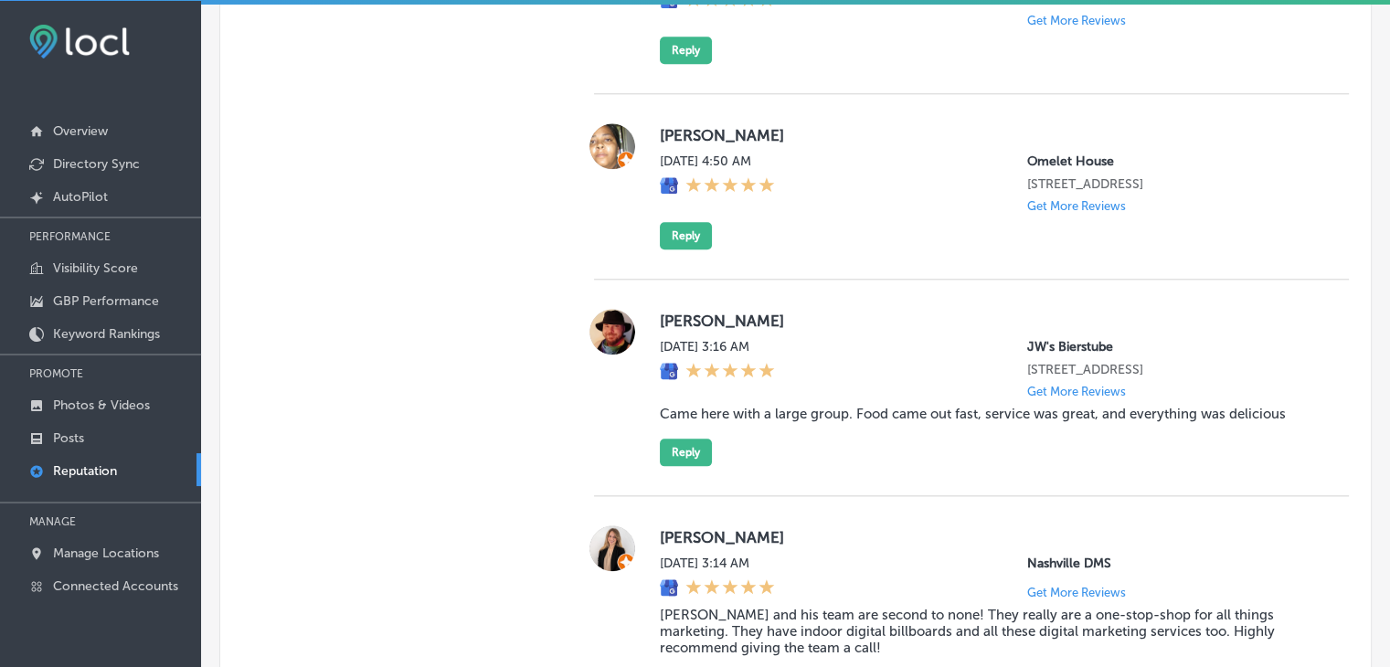
type textarea "x"
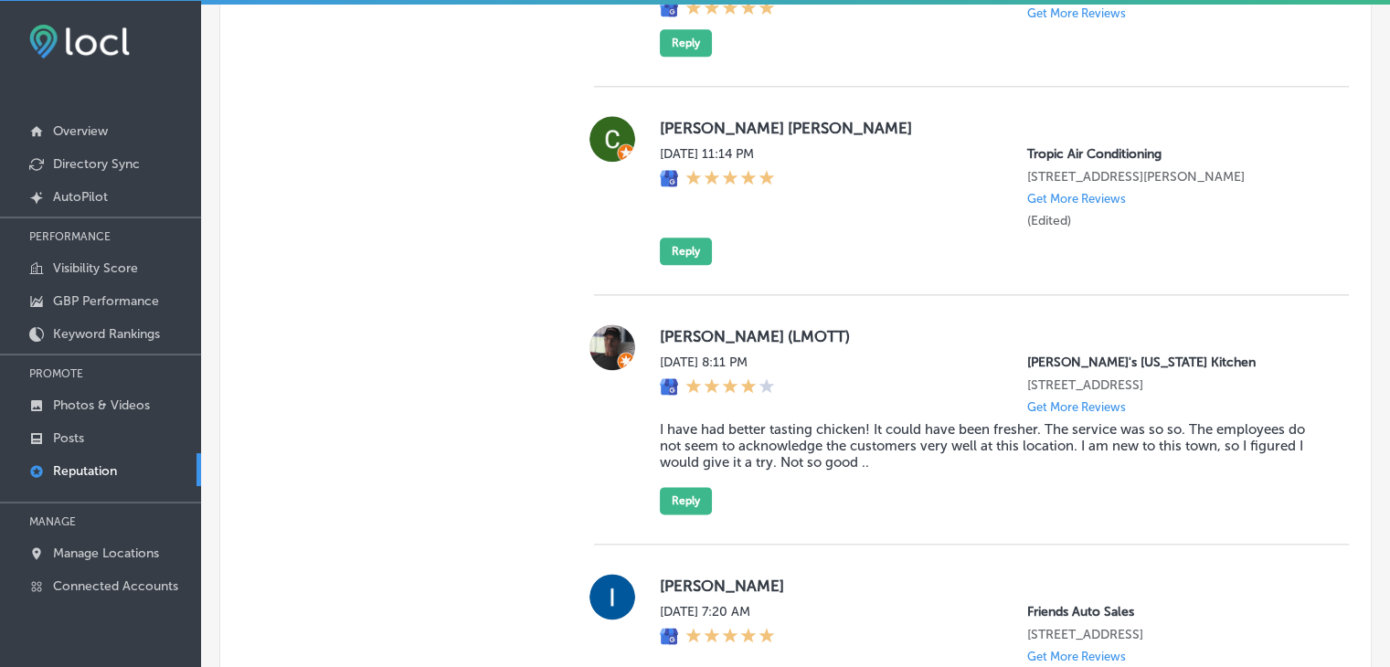
scroll to position [2362, 0]
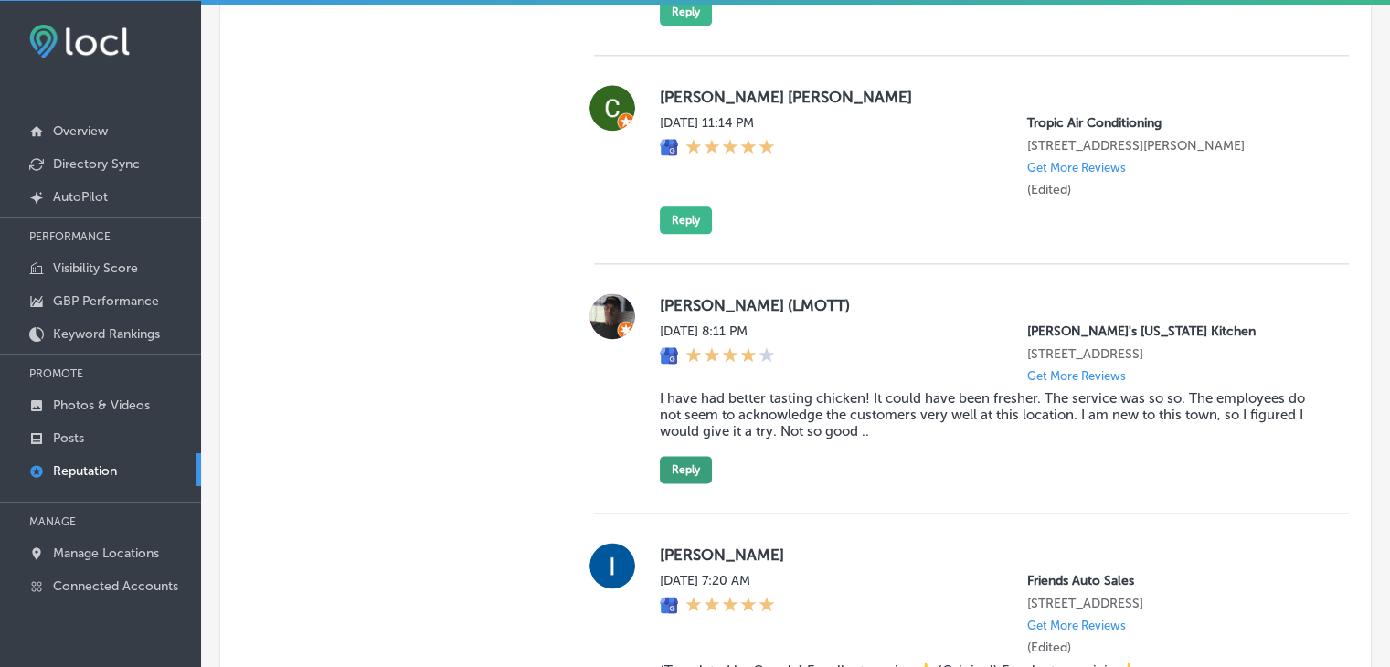
click at [669, 483] on button "Reply" at bounding box center [686, 469] width 52 height 27
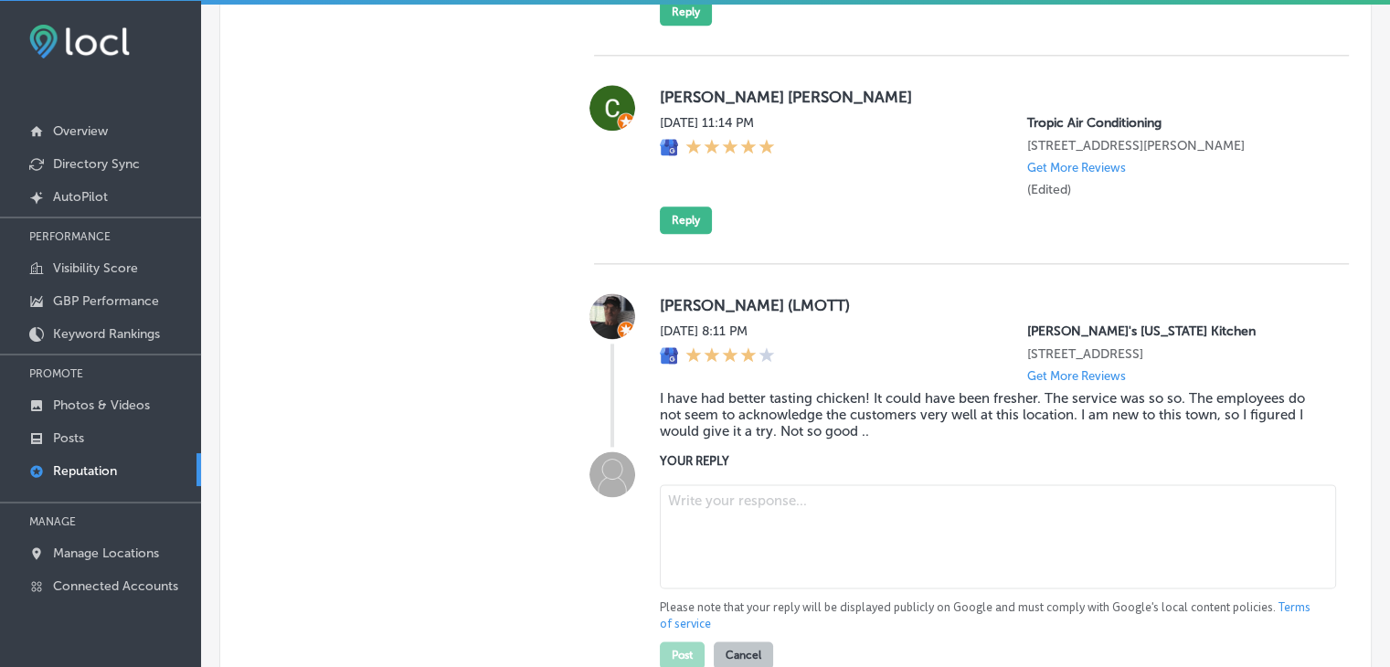
click at [728, 554] on textarea at bounding box center [998, 536] width 676 height 104
click at [827, 567] on textarea "To enrich screen reader interactions, please activate Accessibility in Grammarl…" at bounding box center [998, 536] width 676 height 104
paste textarea "Hi [PERSON_NAME]. We’re sorry to hear about your experience at [GEOGRAPHIC_DATA…"
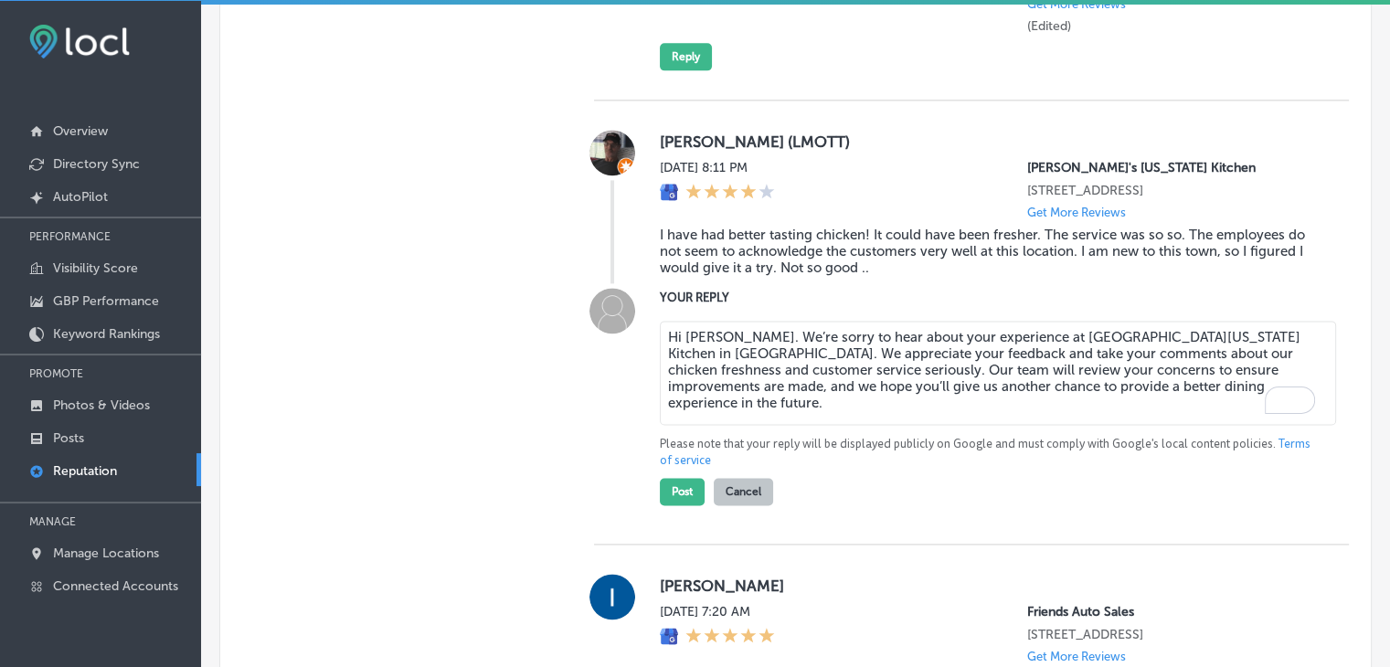
scroll to position [2544, 0]
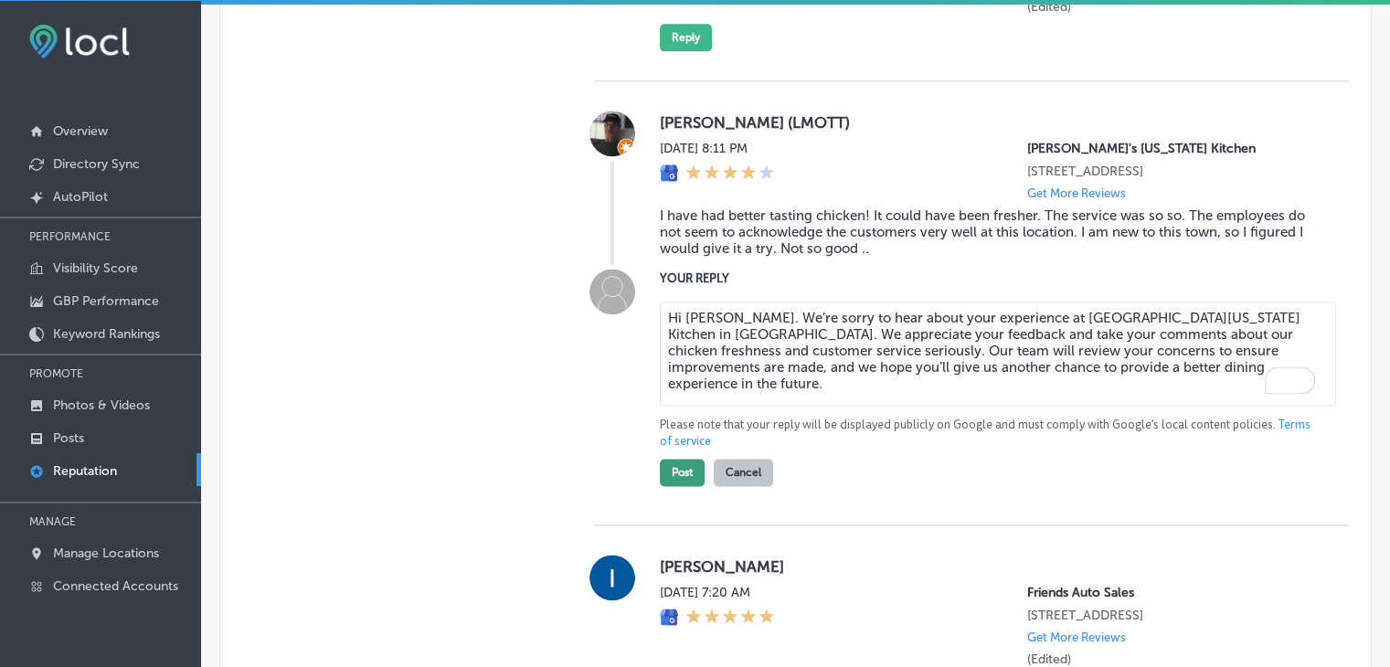
type textarea "Hi [PERSON_NAME]. We’re sorry to hear about your experience at [GEOGRAPHIC_DATA…"
click at [669, 486] on button "Post" at bounding box center [682, 472] width 45 height 27
type textarea "x"
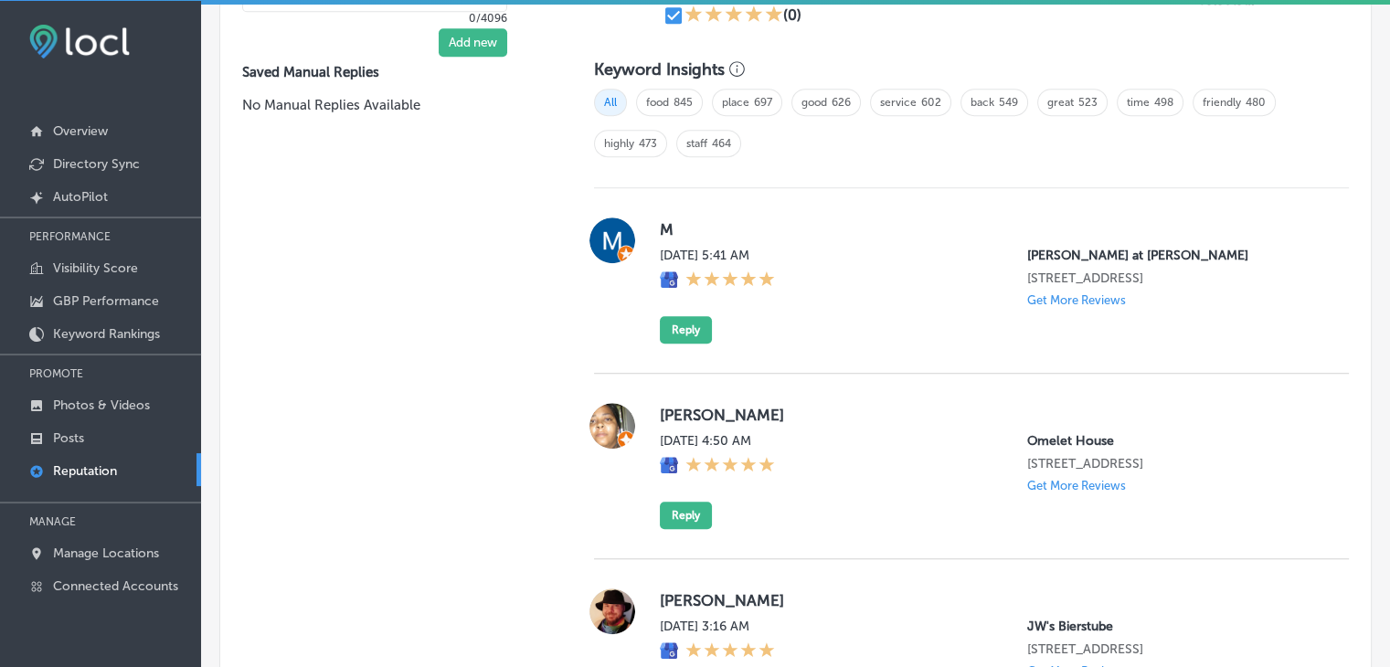
scroll to position [1083, 0]
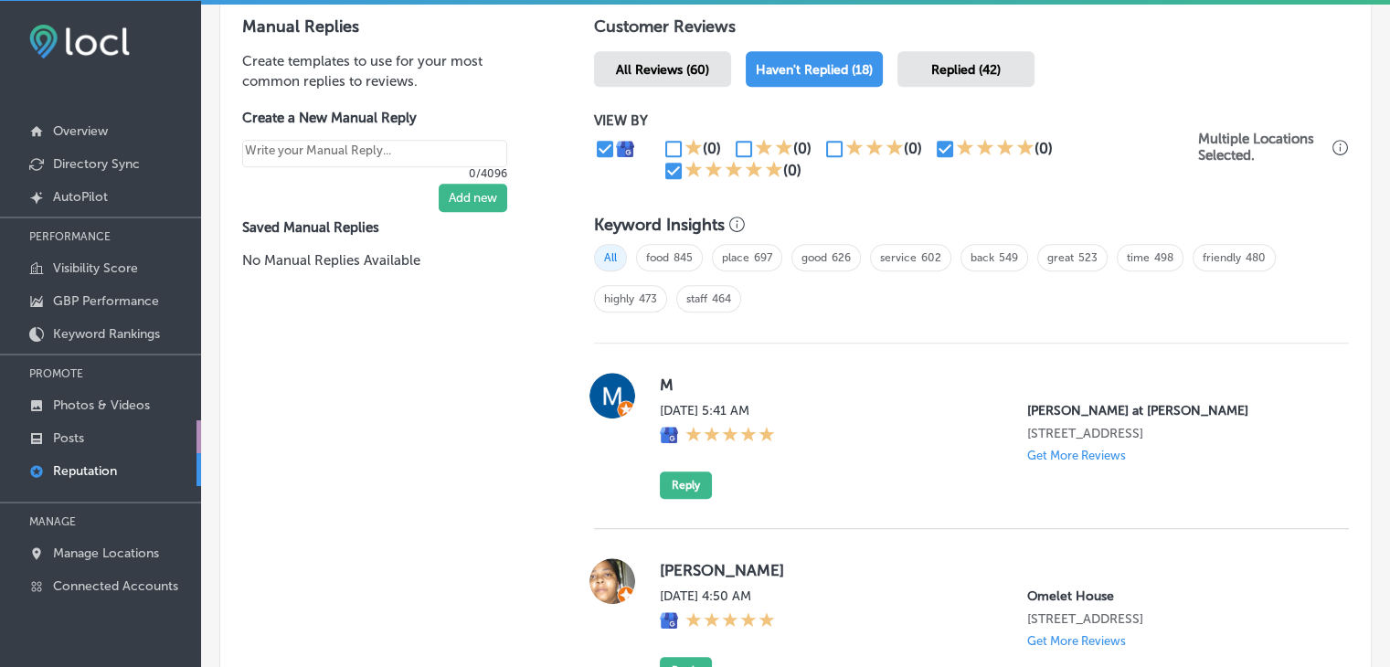
click at [102, 443] on link "Posts" at bounding box center [100, 436] width 201 height 33
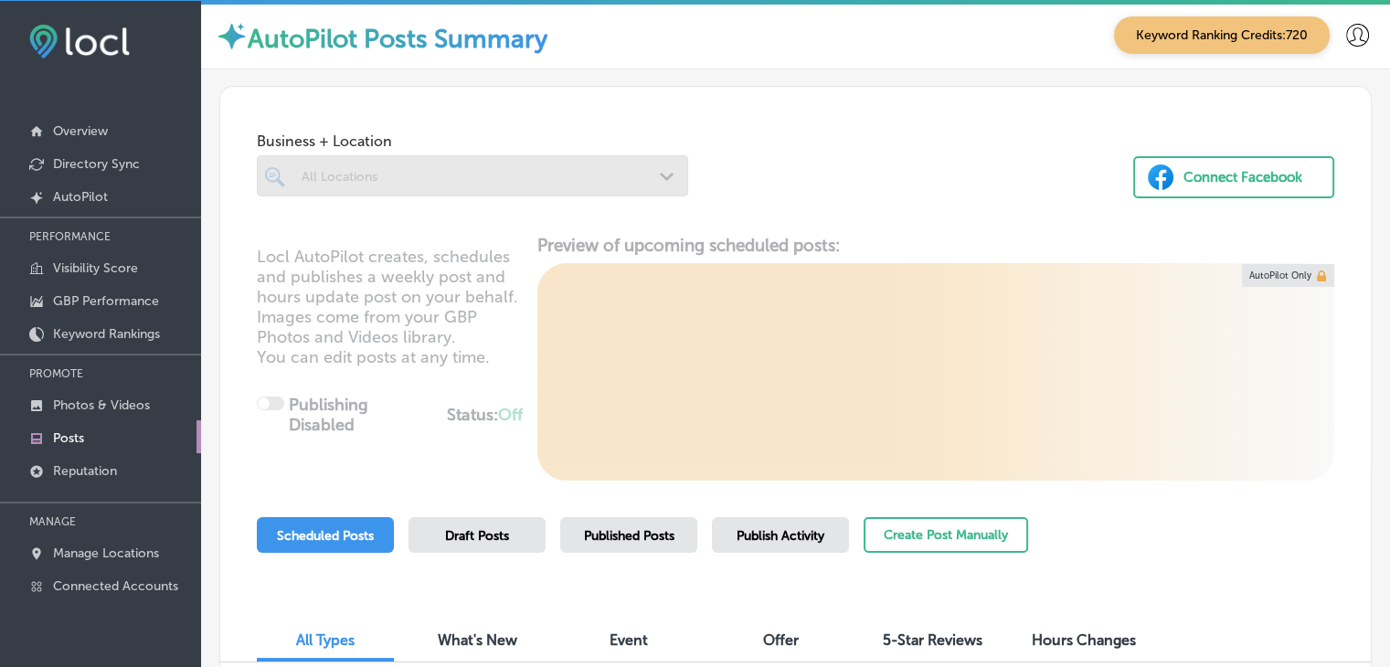
click at [778, 544] on div "Publish Activity" at bounding box center [780, 535] width 137 height 36
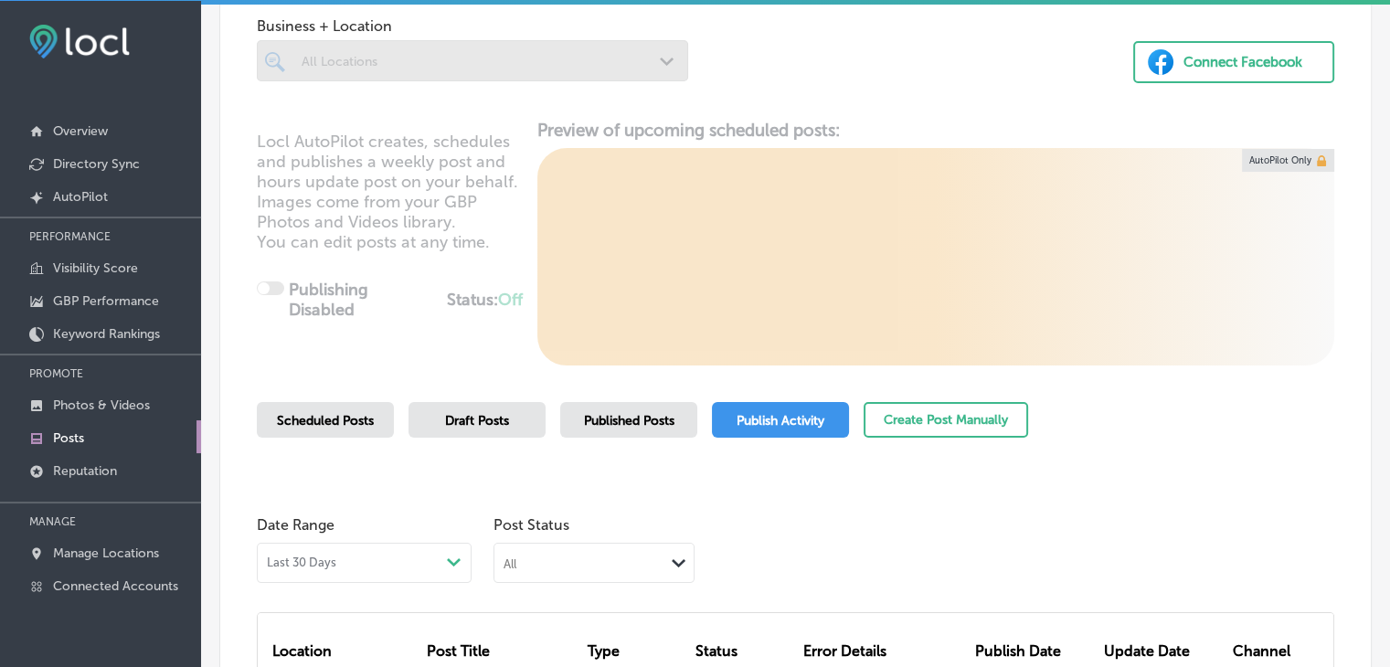
scroll to position [183, 0]
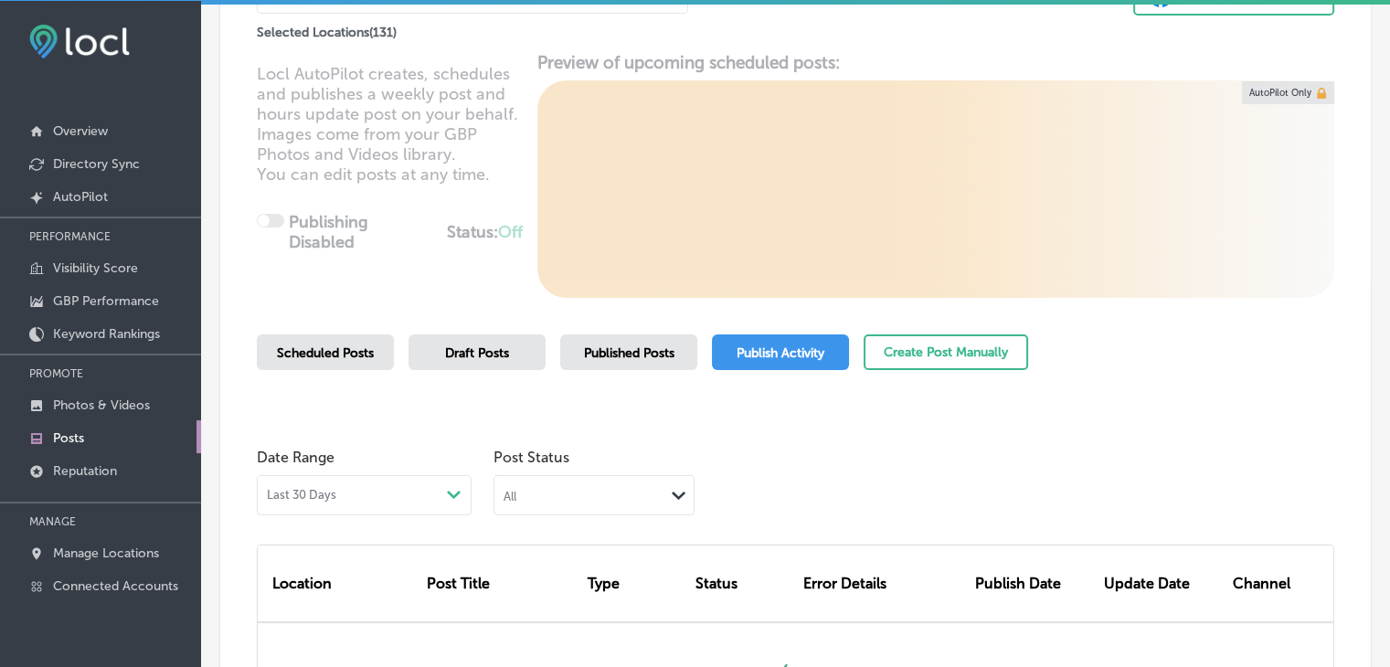
click at [646, 507] on div "All Path Created with Sketch." at bounding box center [593, 493] width 199 height 35
click at [513, 580] on label "Failed" at bounding box center [523, 583] width 37 height 16
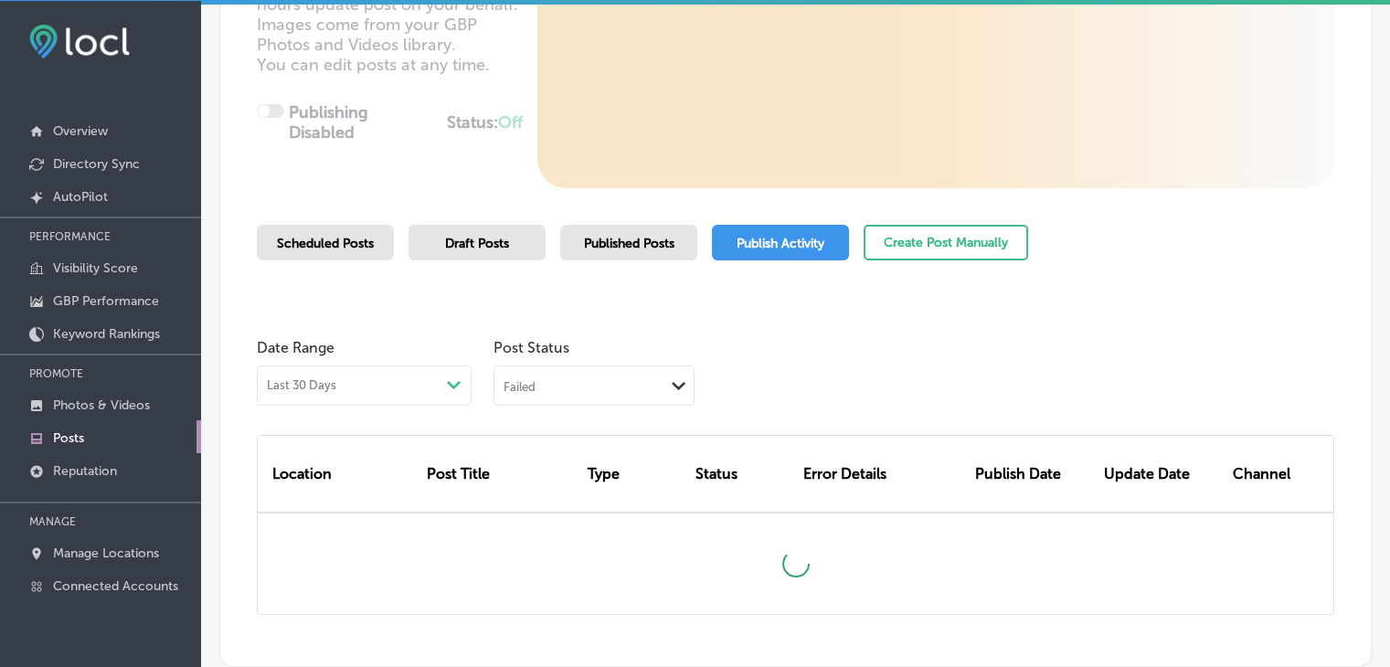
scroll to position [365, 0]
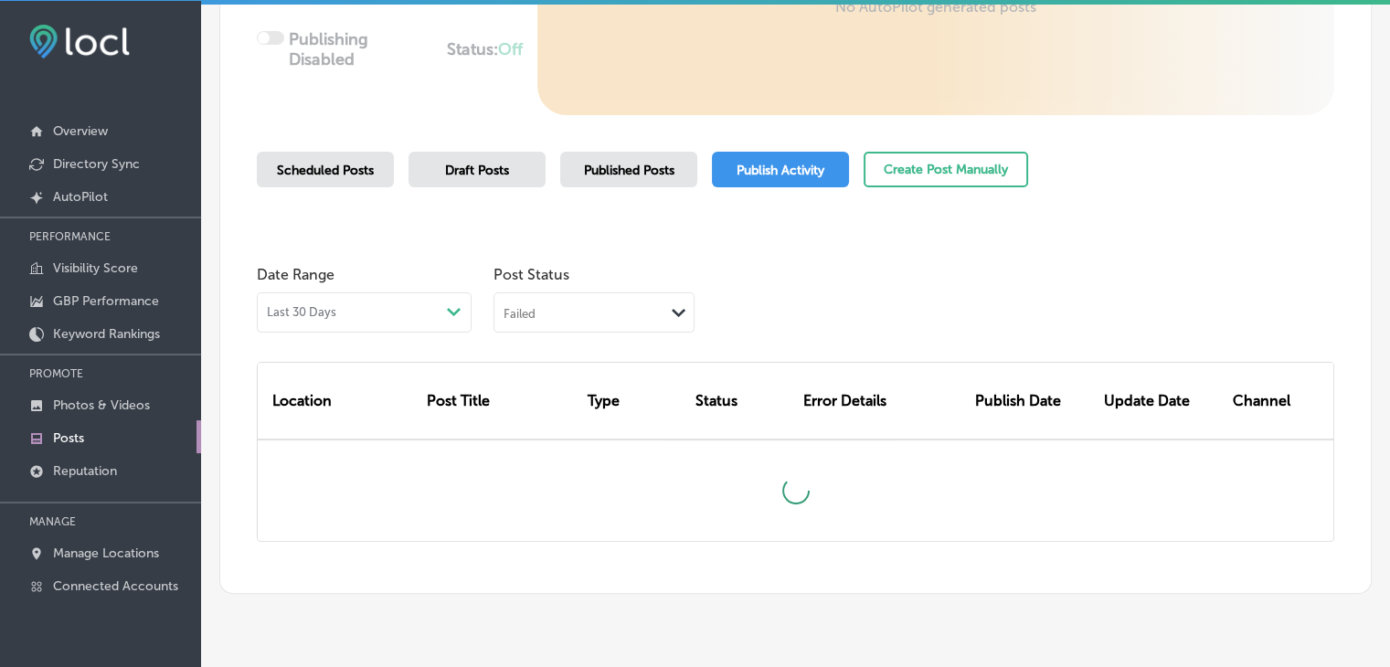
click at [661, 310] on div "Failed" at bounding box center [579, 311] width 170 height 17
click at [585, 428] on label "Rejected By Google" at bounding box center [567, 426] width 124 height 16
